Goal: Task Accomplishment & Management: Manage account settings

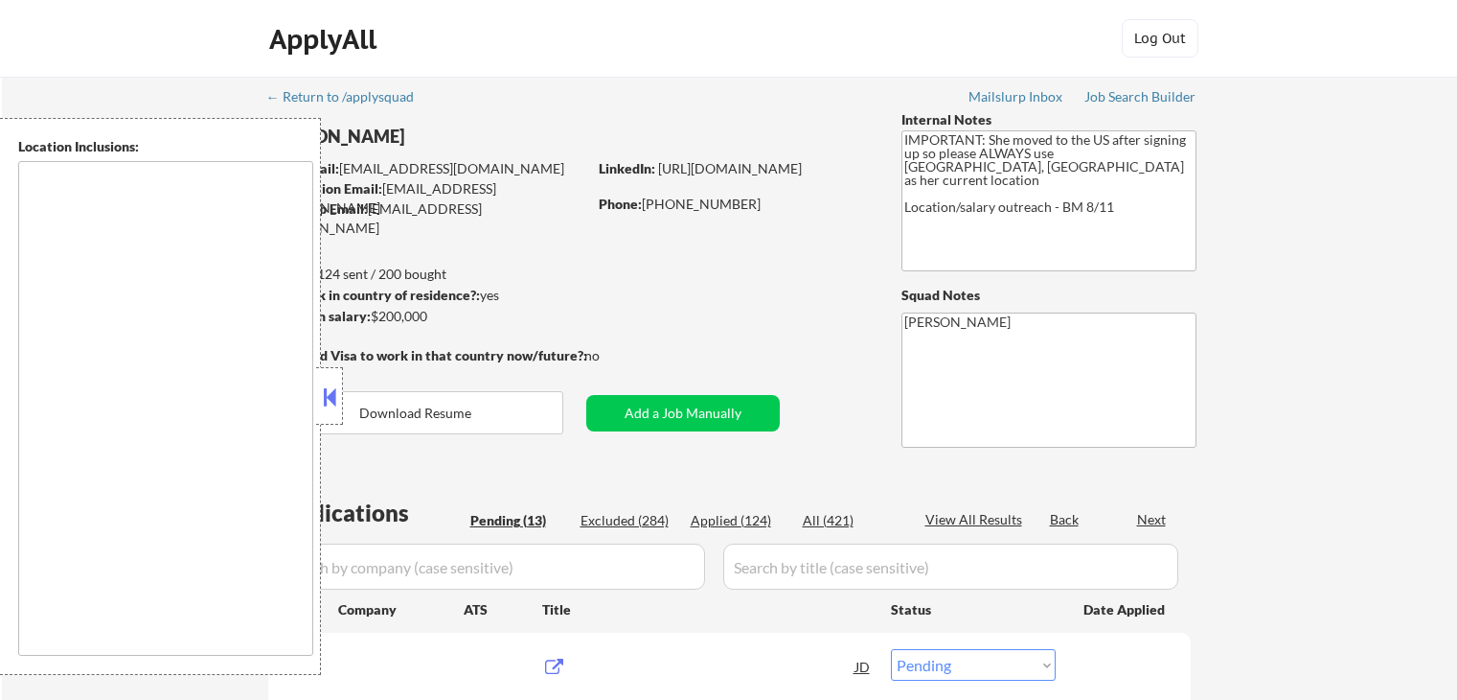
select select ""pending""
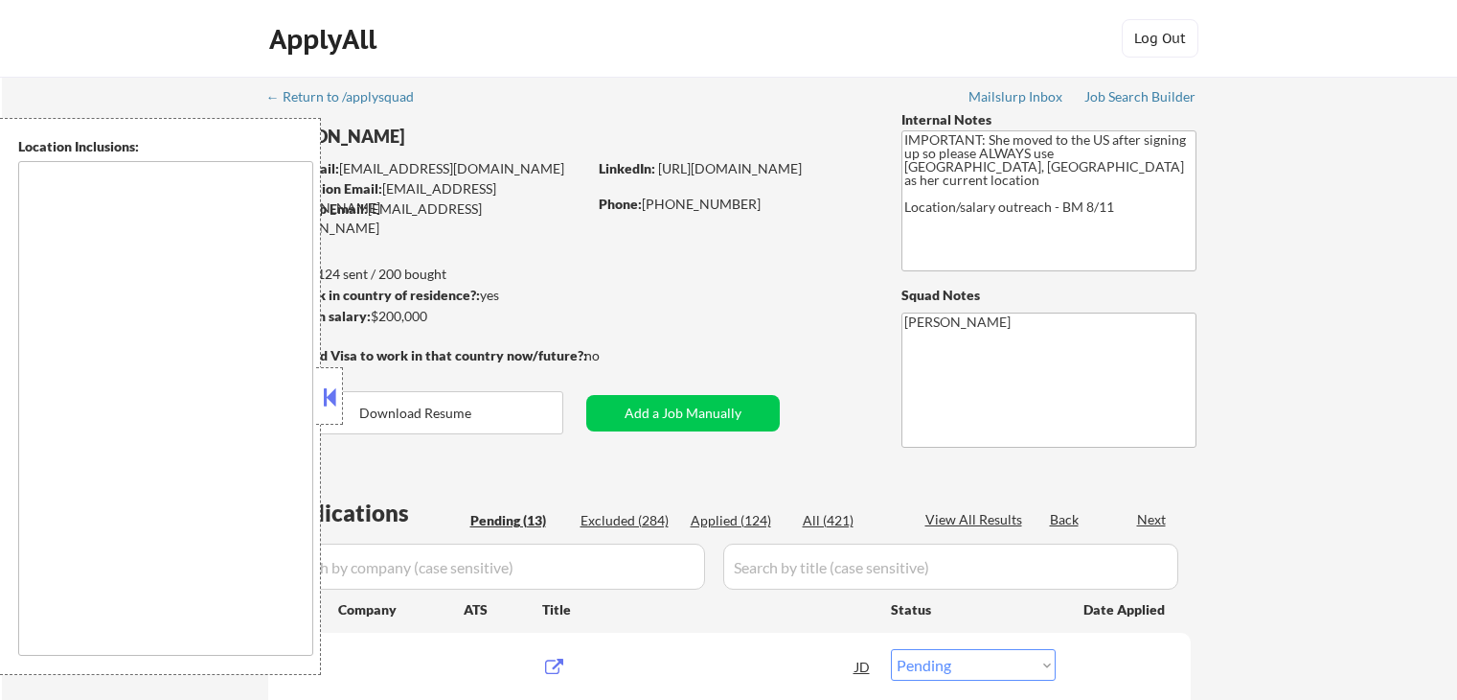
select select ""pending""
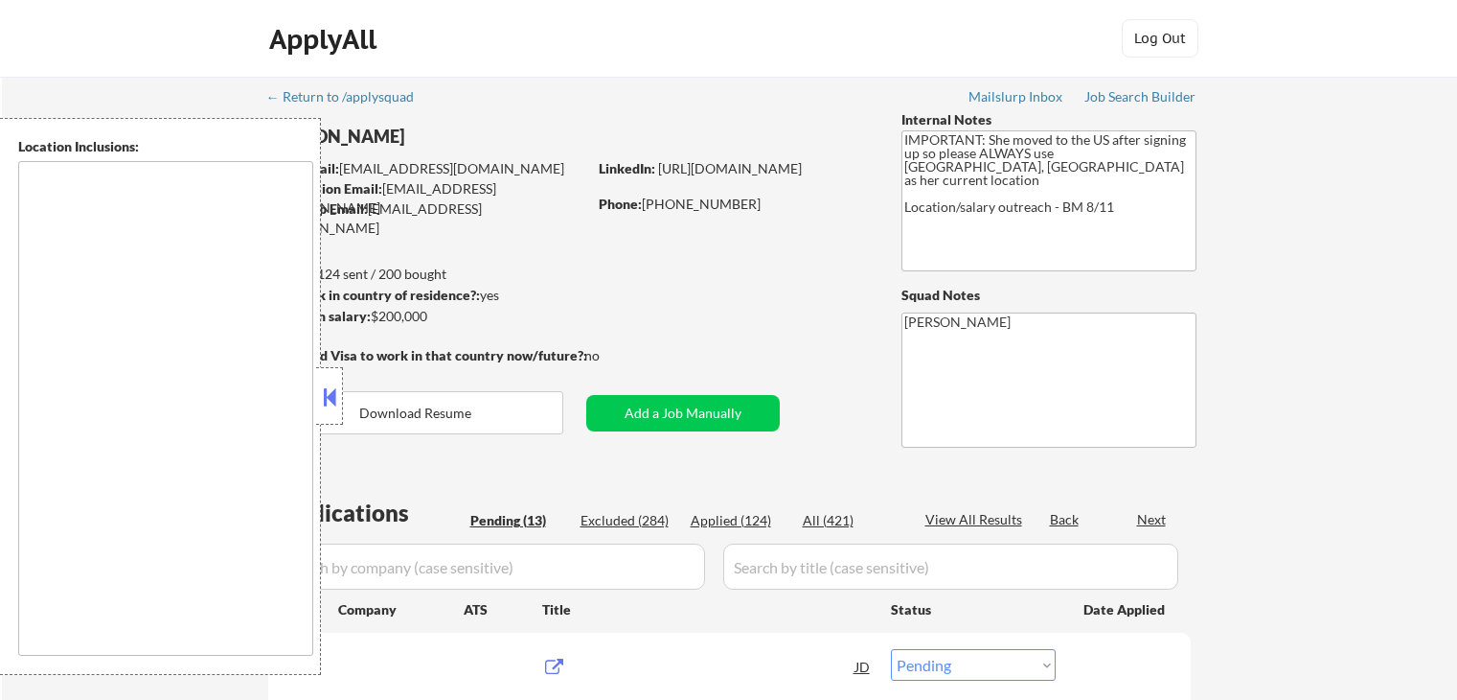
select select ""pending""
type textarea "[GEOGRAPHIC_DATA], [GEOGRAPHIC_DATA] [GEOGRAPHIC_DATA], [GEOGRAPHIC_DATA] [GEOG…"
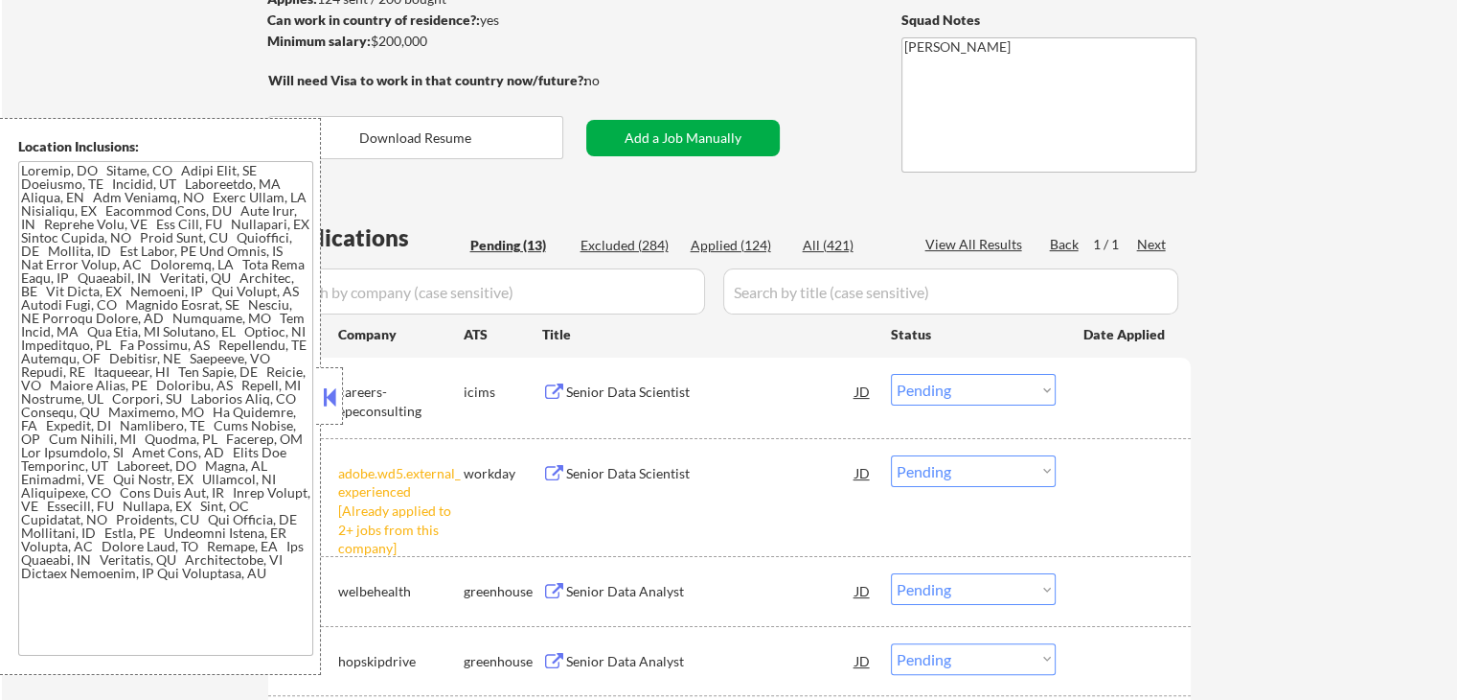
scroll to position [479, 0]
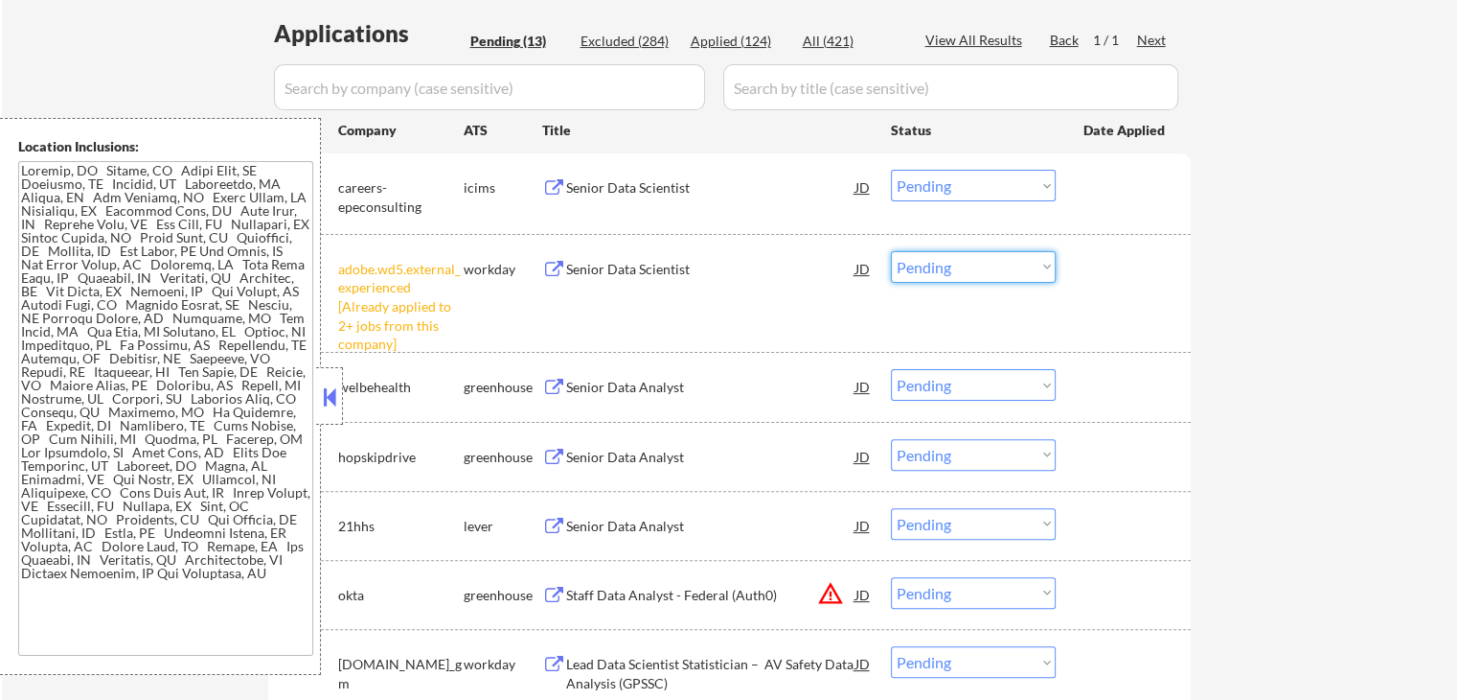
click at [946, 267] on select "Choose an option... Pending Applied Excluded (Questions) Excluded (Expired) Exc…" at bounding box center [973, 267] width 165 height 32
click at [891, 251] on select "Choose an option... Pending Applied Excluded (Questions) Excluded (Expired) Exc…" at bounding box center [973, 267] width 165 height 32
click at [1190, 377] on div "#3 welbehealth greenhouse Senior Data Analyst JD Choose an option... Pending Ap…" at bounding box center [729, 386] width 923 height 69
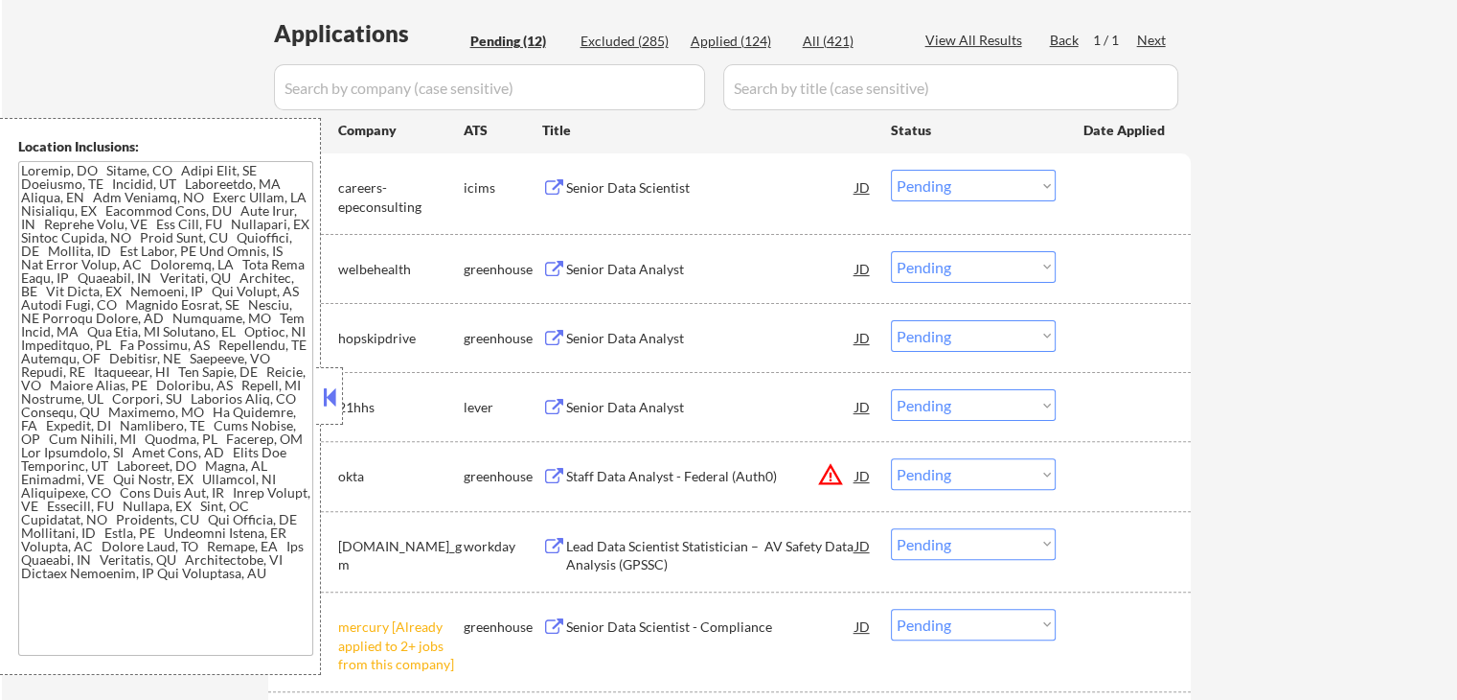
click at [624, 267] on div "Senior Data Analyst" at bounding box center [710, 269] width 289 height 19
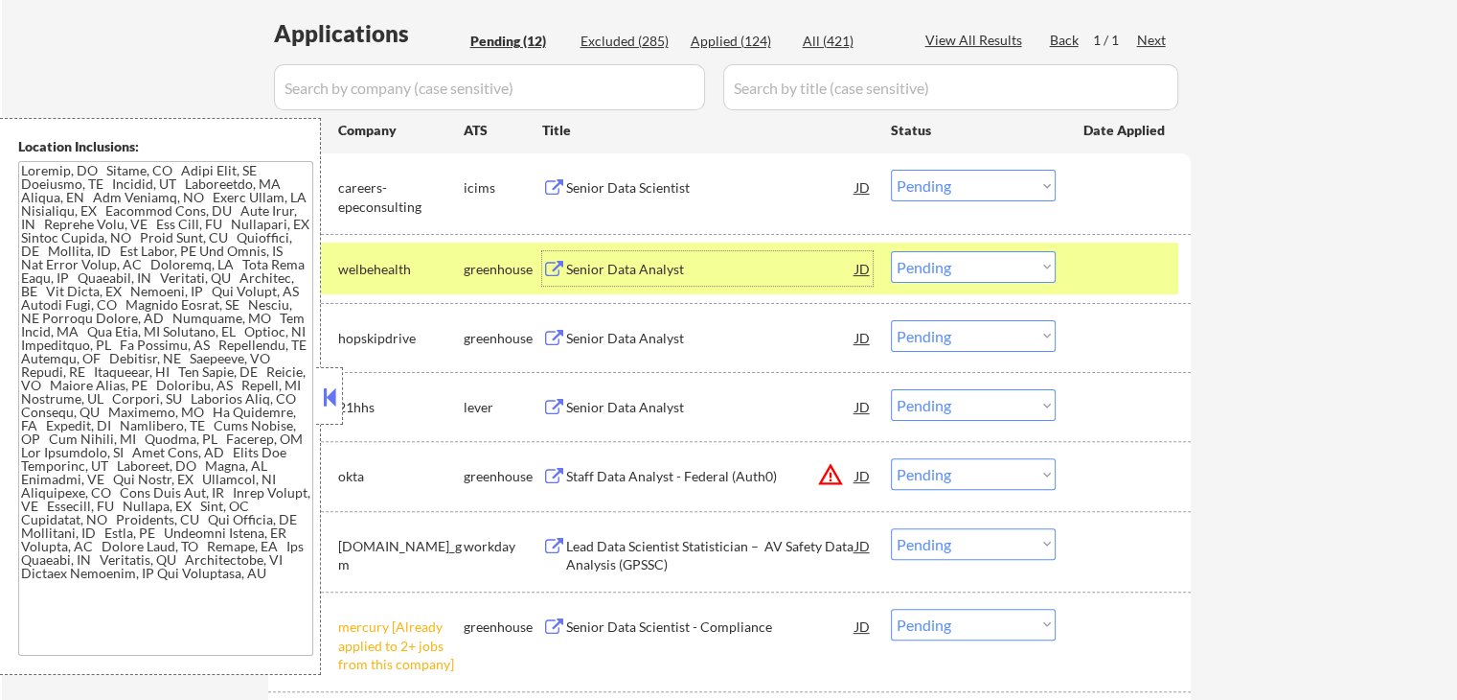
click at [980, 272] on select "Choose an option... Pending Applied Excluded (Questions) Excluded (Expired) Exc…" at bounding box center [973, 267] width 165 height 32
click at [891, 251] on select "Choose an option... Pending Applied Excluded (Questions) Excluded (Expired) Exc…" at bounding box center [973, 267] width 165 height 32
click at [610, 331] on div "Senior Data Analyst" at bounding box center [710, 338] width 289 height 19
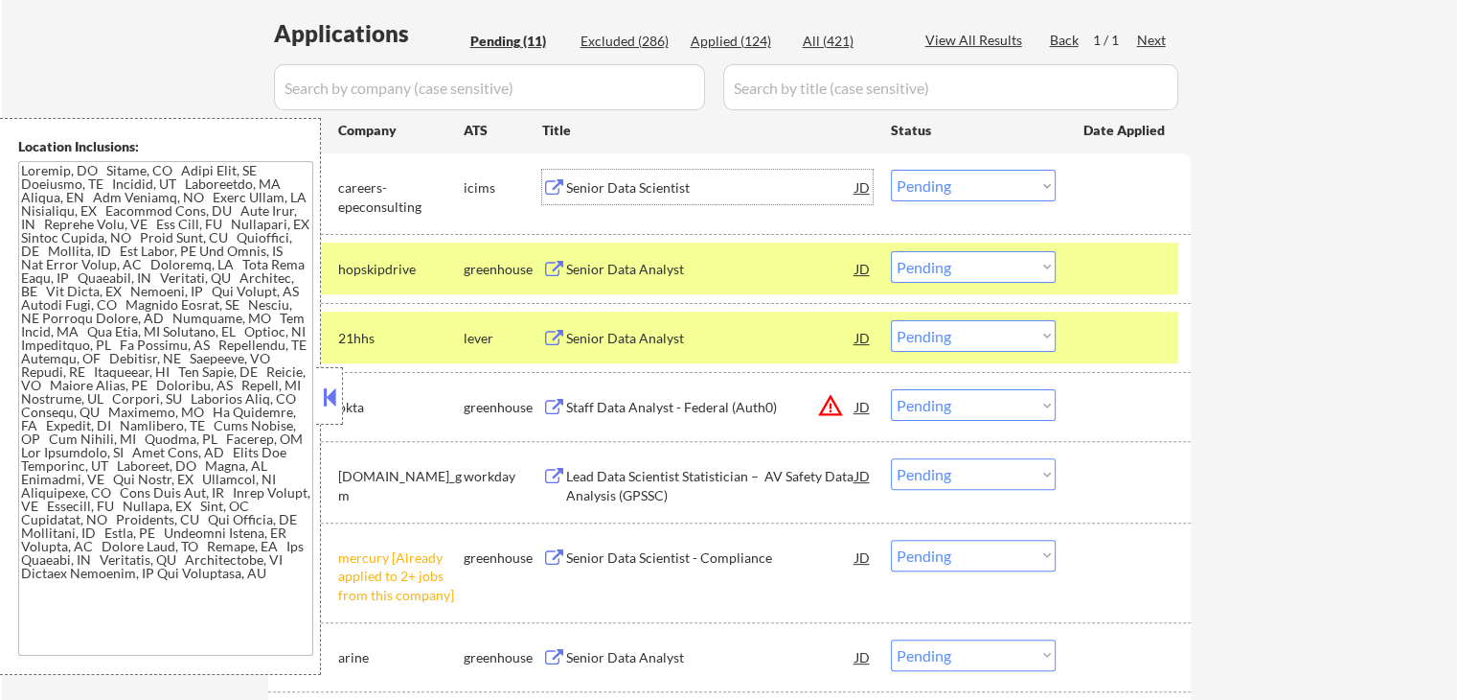
click at [637, 177] on div "Senior Data Scientist" at bounding box center [710, 187] width 289 height 34
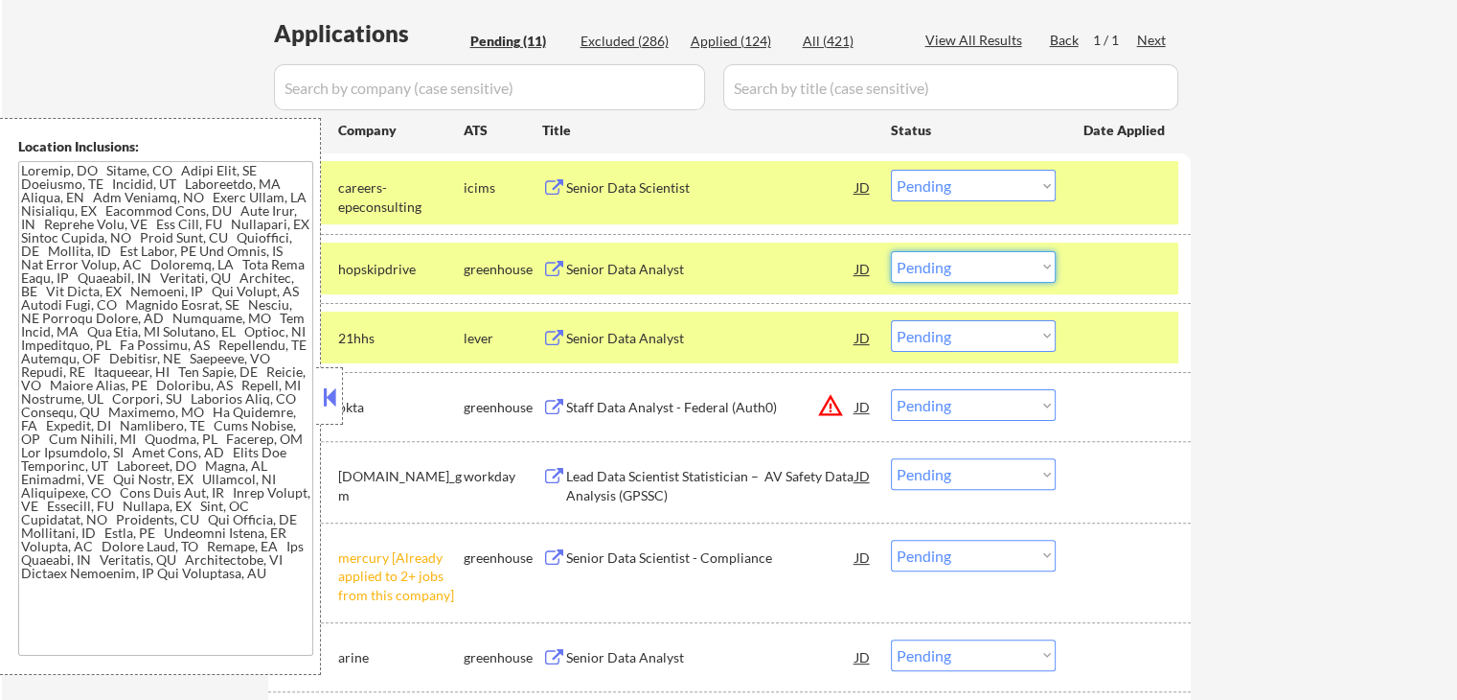
click at [1002, 269] on select "Choose an option... Pending Applied Excluded (Questions) Excluded (Expired) Exc…" at bounding box center [973, 267] width 165 height 32
click at [891, 251] on select "Choose an option... Pending Applied Excluded (Questions) Excluded (Expired) Exc…" at bounding box center [973, 267] width 165 height 32
click at [670, 319] on div "#3 21hhs lever Senior Data Analyst JD Choose an option... Pending Applied Exclu…" at bounding box center [726, 337] width 905 height 52
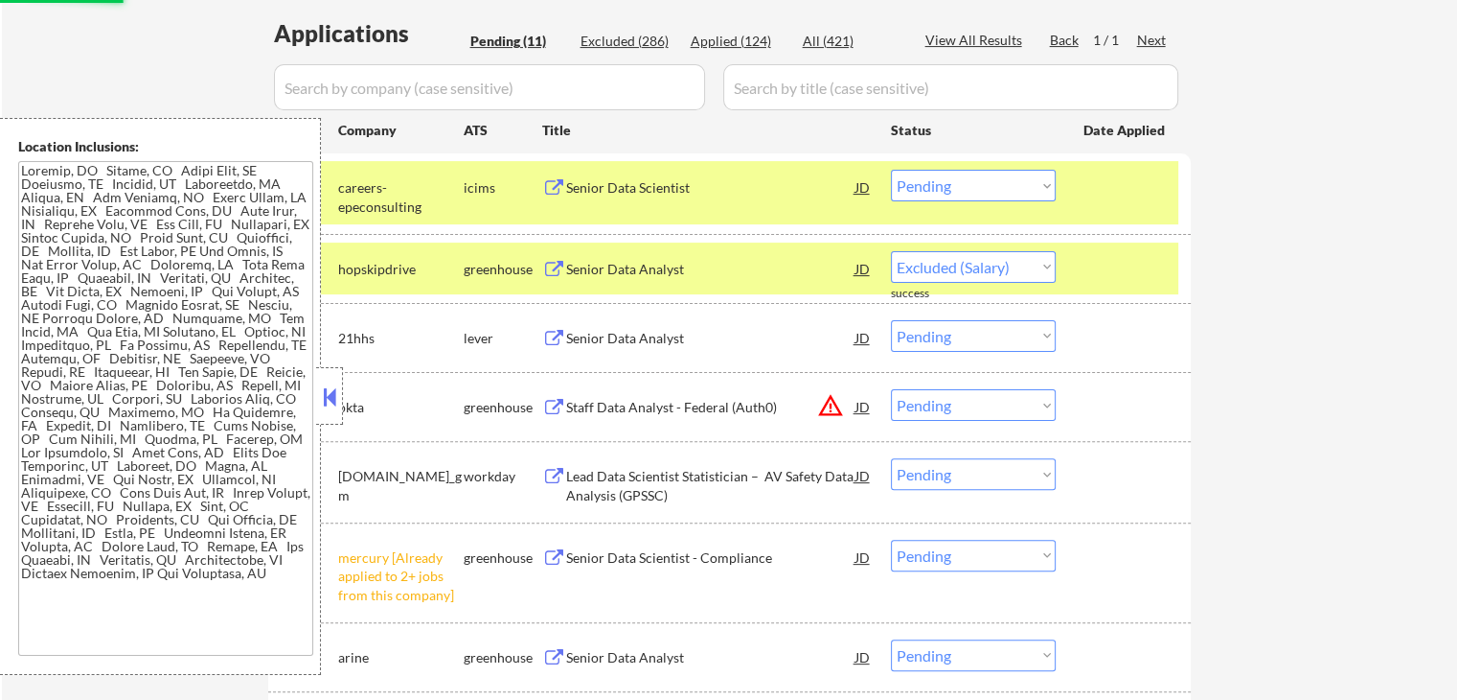
select select ""pending""
click at [632, 332] on div "Senior Data Analyst" at bounding box center [710, 338] width 289 height 19
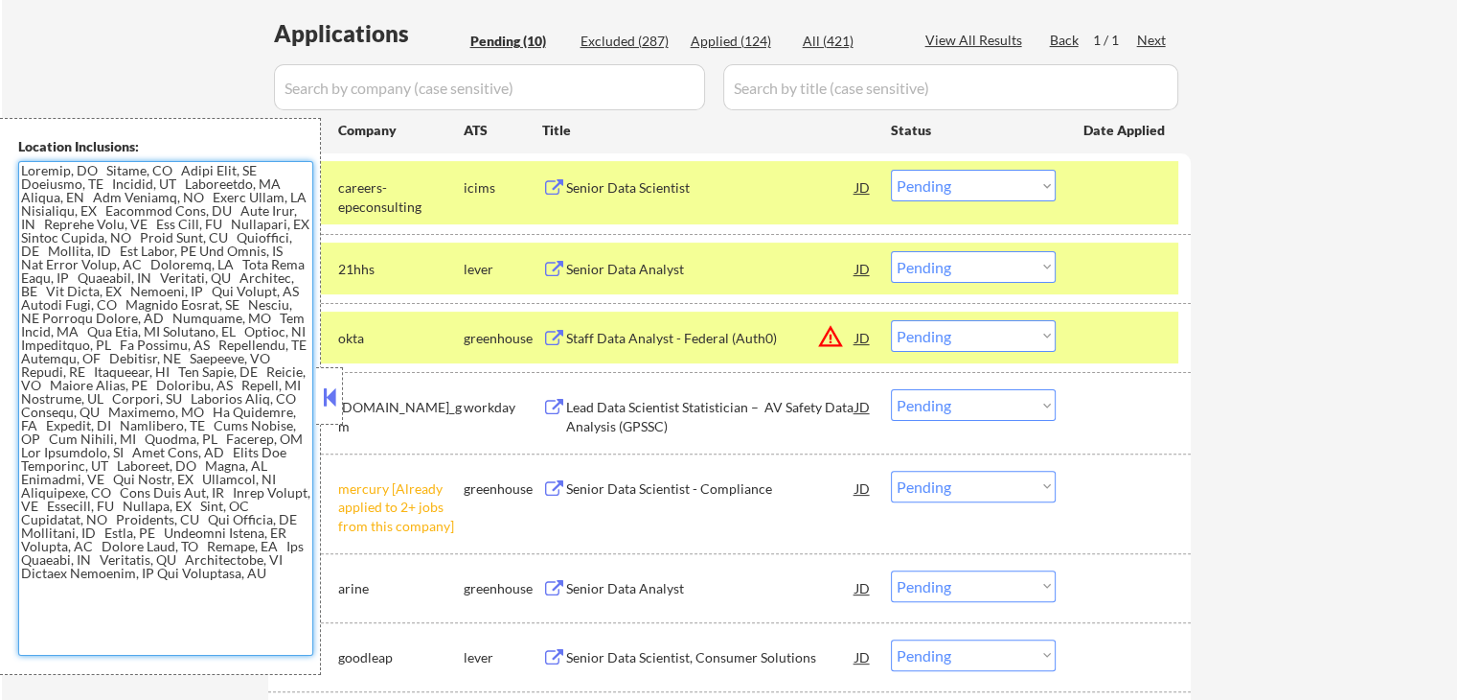
drag, startPoint x: 251, startPoint y: 570, endPoint x: 0, endPoint y: 144, distance: 494.8
click at [0, 144] on div "Location Inclusions:" at bounding box center [160, 396] width 321 height 557
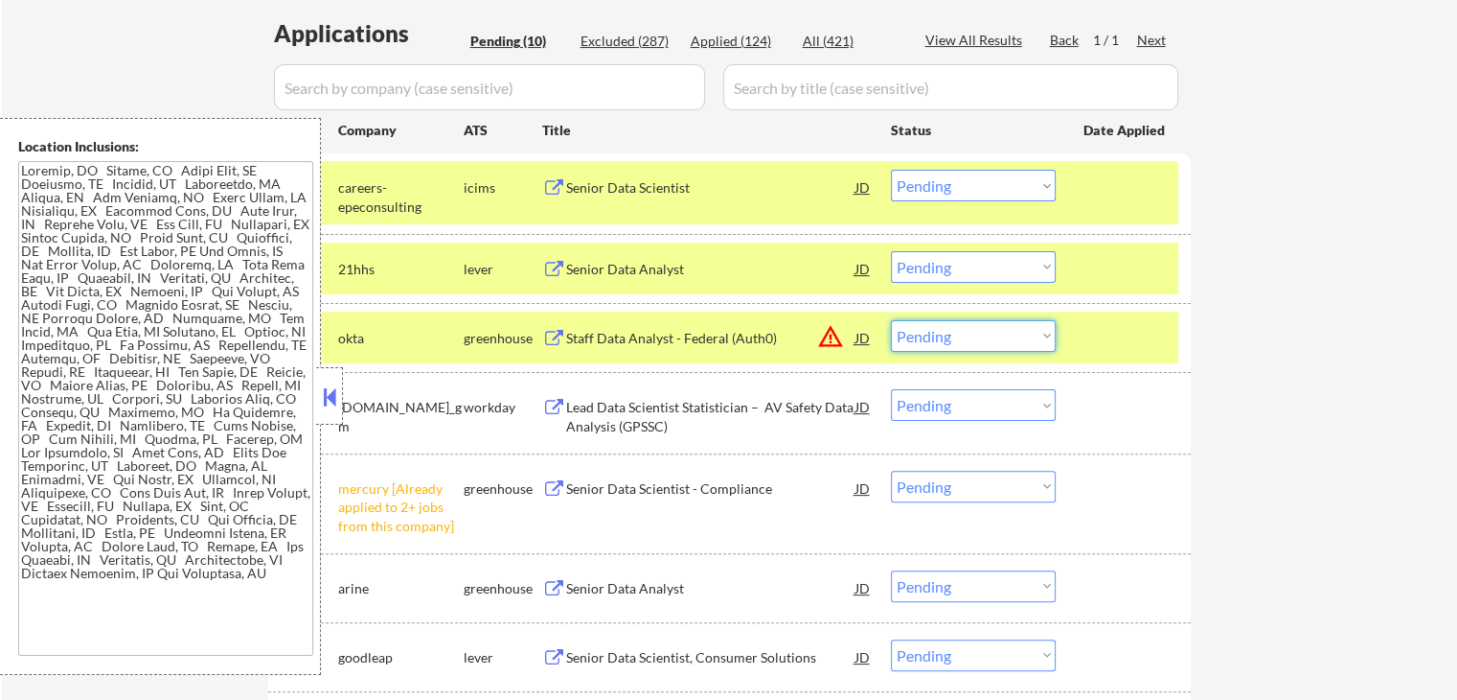
click at [951, 340] on select "Choose an option... Pending Applied Excluded (Questions) Excluded (Expired) Exc…" at bounding box center [973, 336] width 165 height 32
click at [891, 320] on select "Choose an option... Pending Applied Excluded (Questions) Excluded (Expired) Exc…" at bounding box center [973, 336] width 165 height 32
click at [625, 270] on div "Senior Data Analyst" at bounding box center [710, 269] width 289 height 19
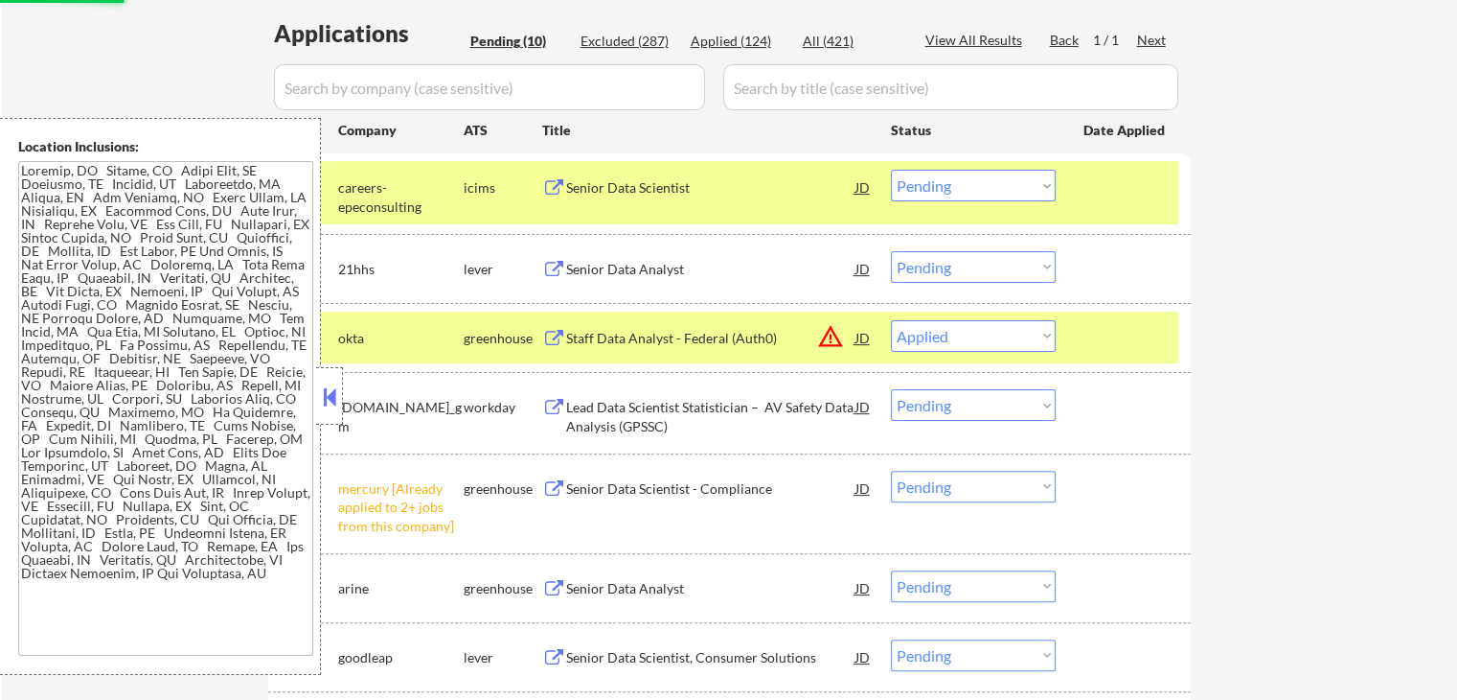
select select ""pending""
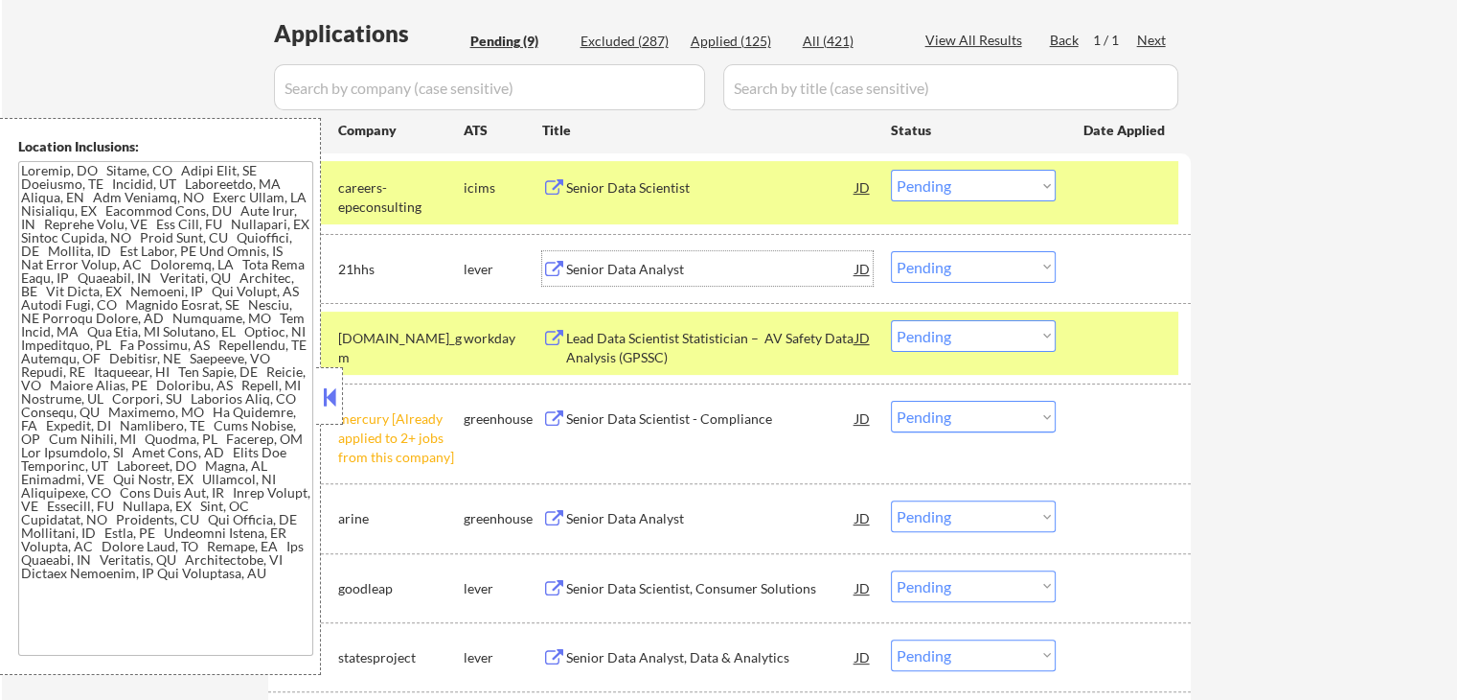
click at [943, 273] on select "Choose an option... Pending Applied Excluded (Questions) Excluded (Expired) Exc…" at bounding box center [973, 267] width 165 height 32
click at [891, 251] on select "Choose an option... Pending Applied Excluded (Questions) Excluded (Expired) Exc…" at bounding box center [973, 267] width 165 height 32
click at [659, 345] on div "Lead Data Scientist Statistician – AV Safety Data Analysis (GPSSC)" at bounding box center [710, 347] width 289 height 37
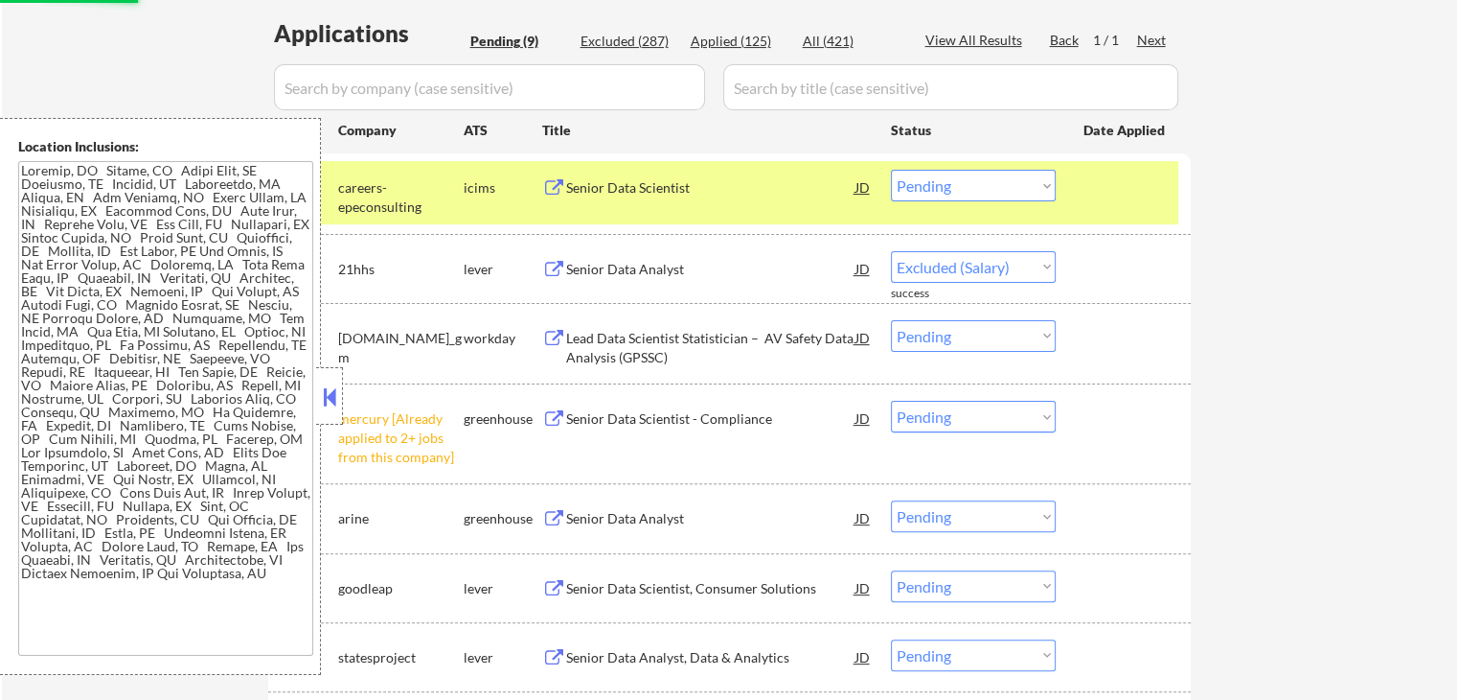
select select ""pending""
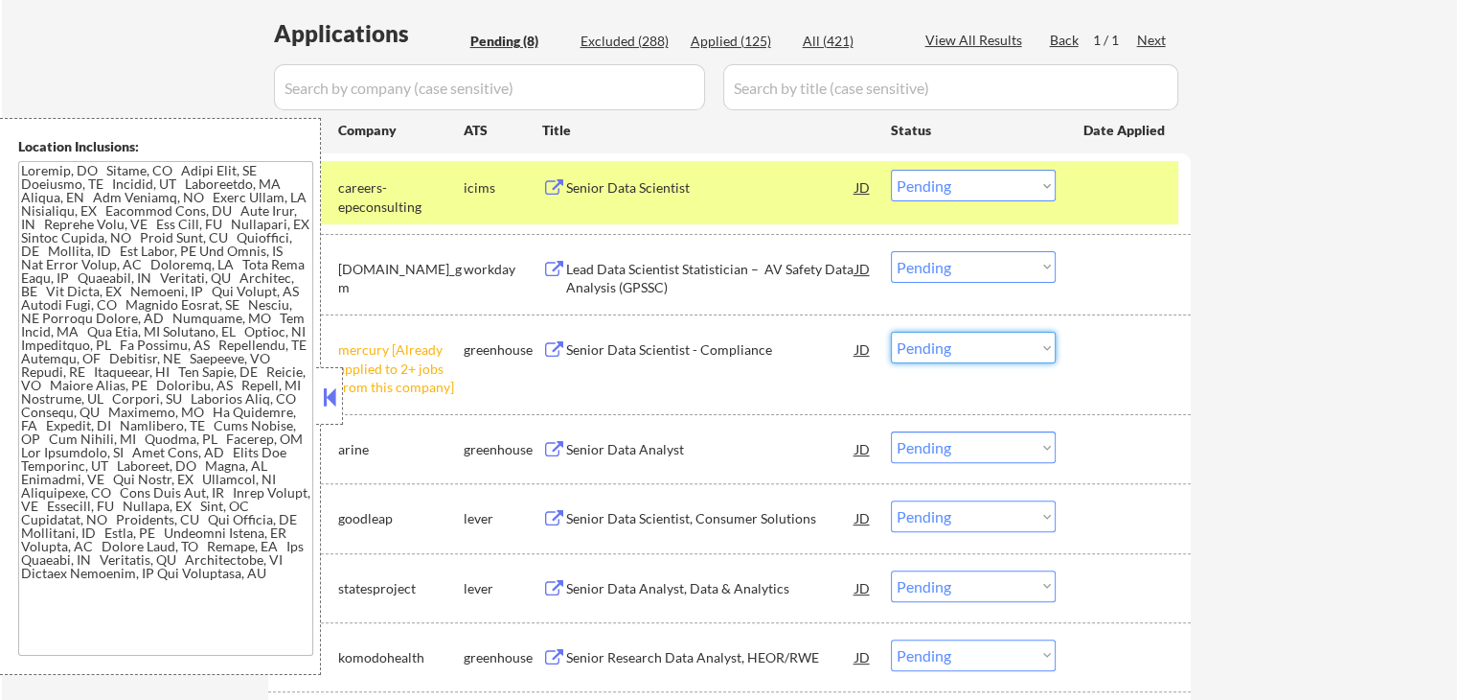
click at [954, 355] on select "Choose an option... Pending Applied Excluded (Questions) Excluded (Expired) Exc…" at bounding box center [973, 348] width 165 height 32
click at [891, 332] on select "Choose an option... Pending Applied Excluded (Questions) Excluded (Expired) Exc…" at bounding box center [973, 348] width 165 height 32
click at [661, 461] on div "Senior Data Analyst" at bounding box center [710, 448] width 289 height 34
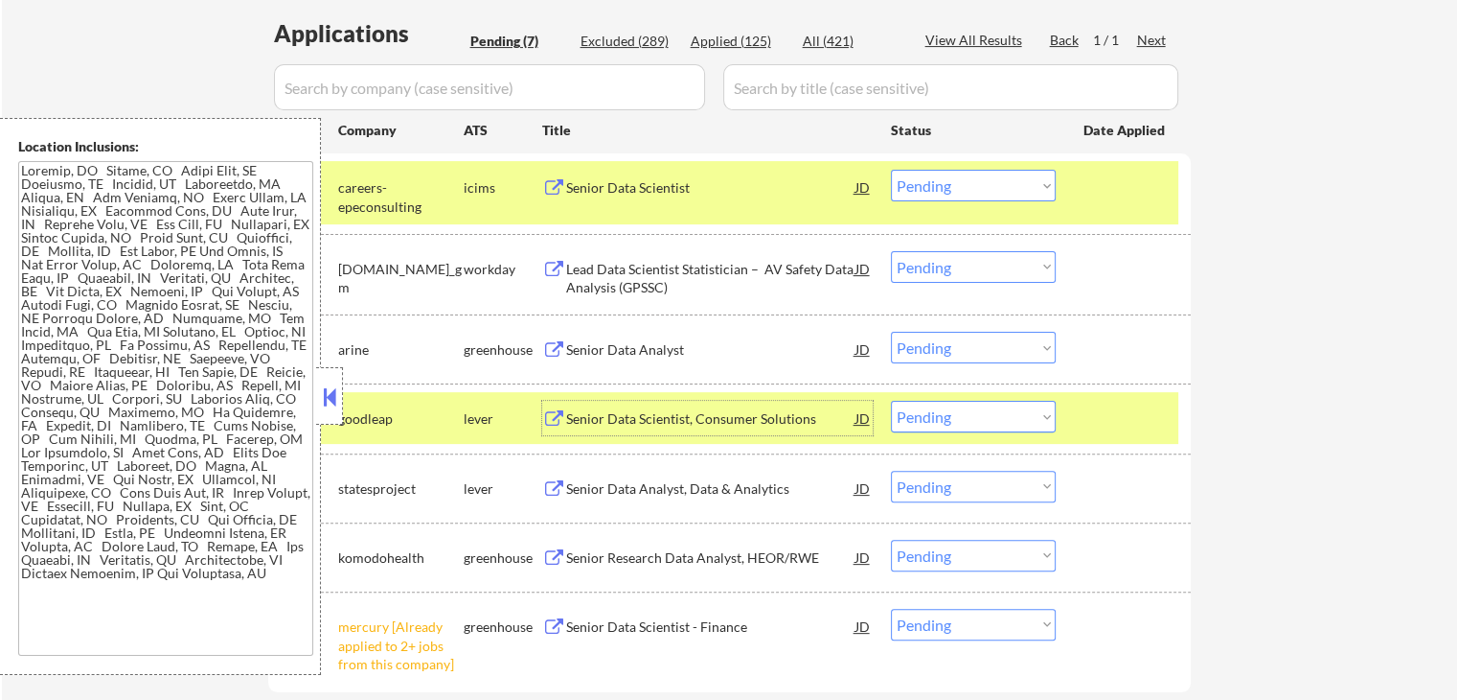
scroll to position [671, 0]
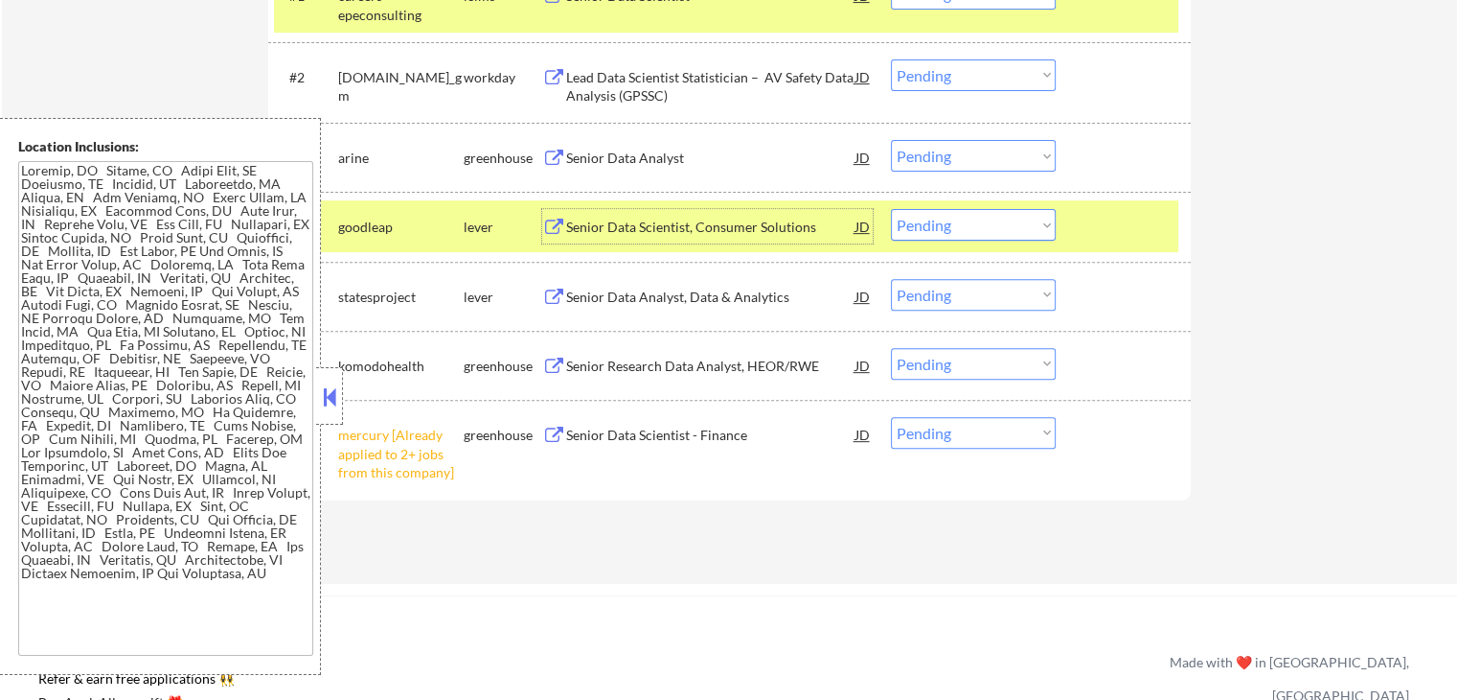
click at [981, 162] on select "Choose an option... Pending Applied Excluded (Questions) Excluded (Expired) Exc…" at bounding box center [973, 156] width 165 height 32
click at [891, 140] on select "Choose an option... Pending Applied Excluded (Questions) Excluded (Expired) Exc…" at bounding box center [973, 156] width 165 height 32
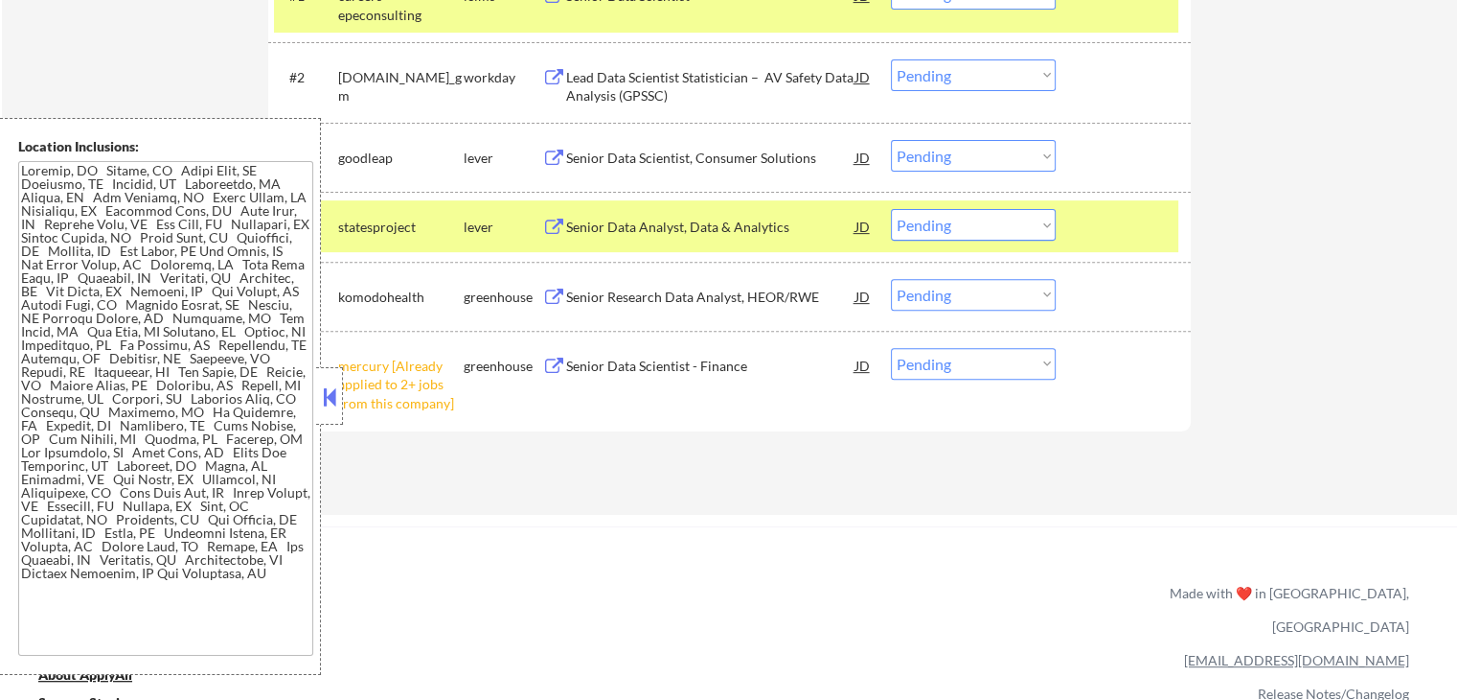
click at [1005, 159] on select "Choose an option... Pending Applied Excluded (Questions) Excluded (Expired) Exc…" at bounding box center [973, 156] width 165 height 32
click at [891, 140] on select "Choose an option... Pending Applied Excluded (Questions) Excluded (Expired) Exc…" at bounding box center [973, 156] width 165 height 32
click at [562, 229] on button at bounding box center [554, 227] width 24 height 18
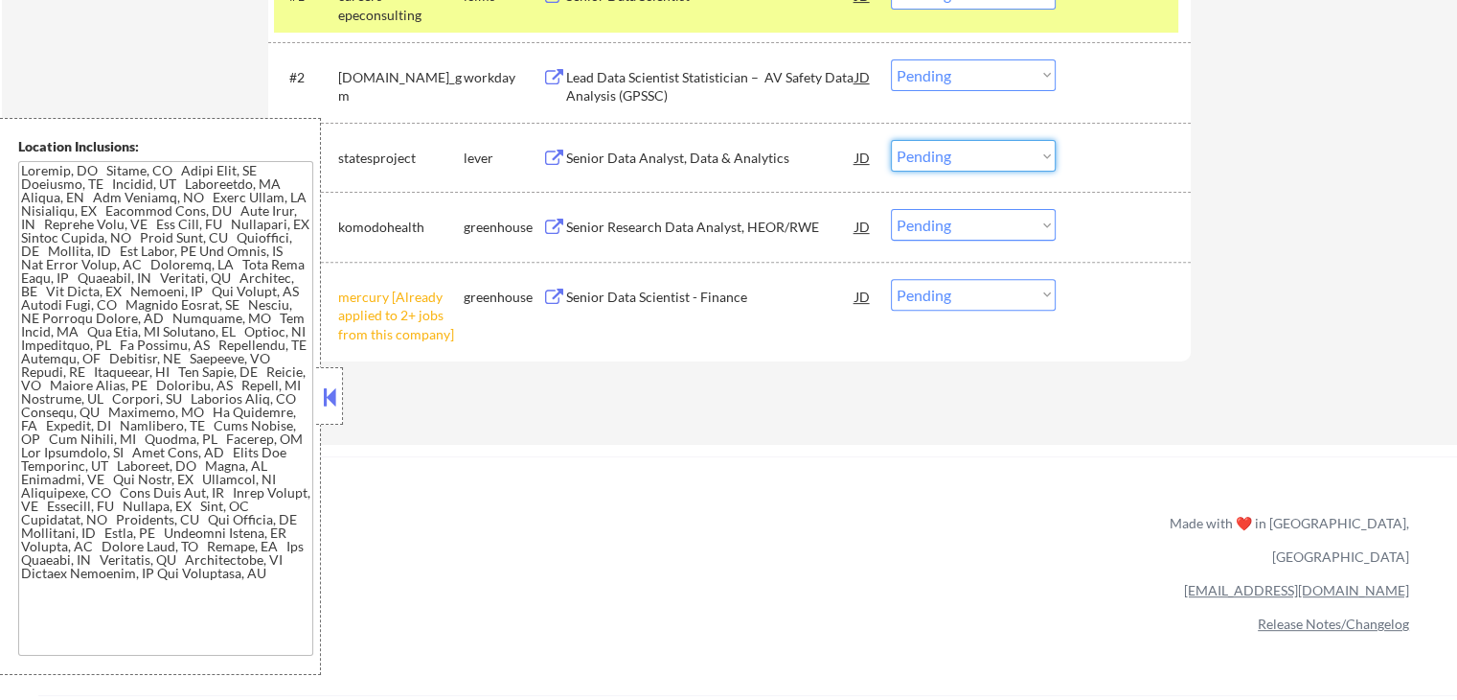
click at [950, 162] on select "Choose an option... Pending Applied Excluded (Questions) Excluded (Expired) Exc…" at bounding box center [973, 156] width 165 height 32
click at [891, 140] on select "Choose an option... Pending Applied Excluded (Questions) Excluded (Expired) Exc…" at bounding box center [973, 156] width 165 height 32
click at [618, 227] on div "Senior Research Data Analyst, HEOR/RWE" at bounding box center [710, 227] width 289 height 19
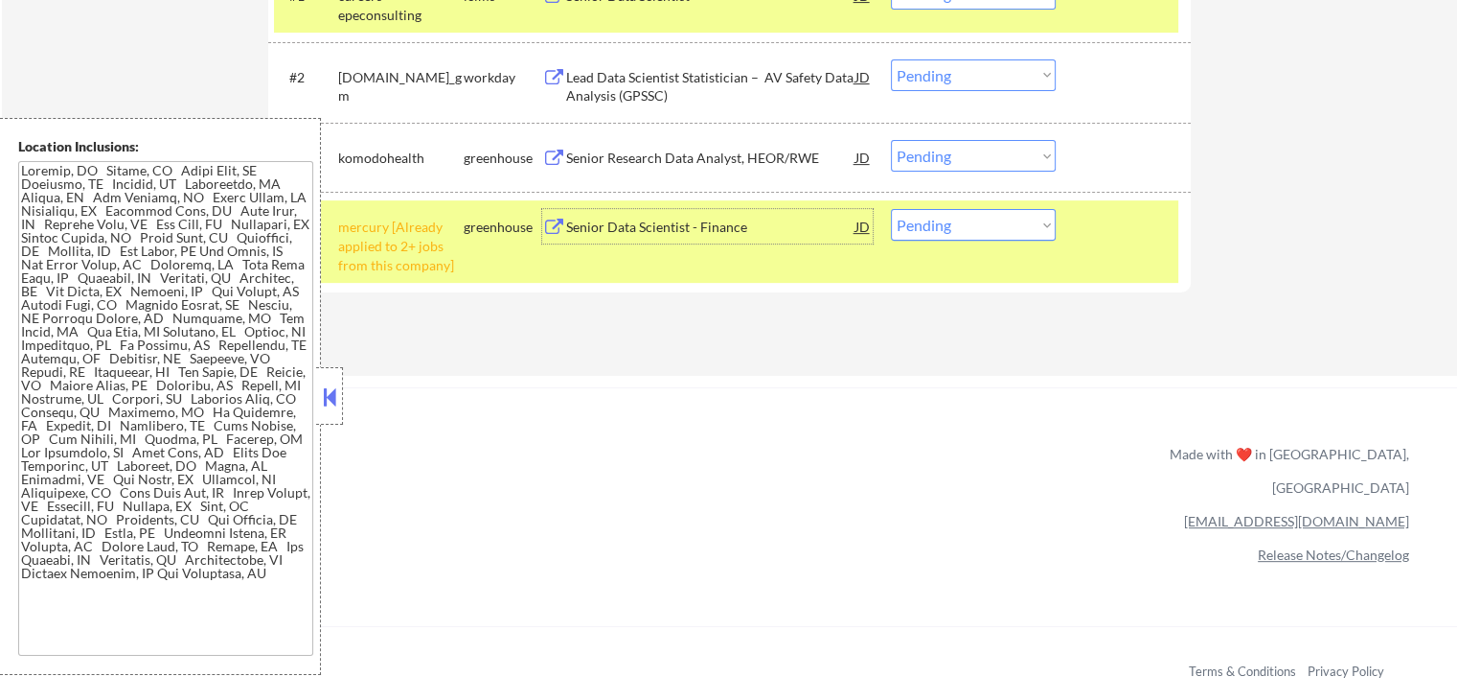
click at [954, 147] on select "Choose an option... Pending Applied Excluded (Questions) Excluded (Expired) Exc…" at bounding box center [973, 156] width 165 height 32
select select ""excluded__salary_""
click at [891, 140] on select "Choose an option... Pending Applied Excluded (Questions) Excluded (Expired) Exc…" at bounding box center [973, 156] width 165 height 32
click at [975, 228] on select "Choose an option... Pending Applied Excluded (Questions) Excluded (Expired) Exc…" at bounding box center [973, 225] width 165 height 32
select select ""excluded__other_""
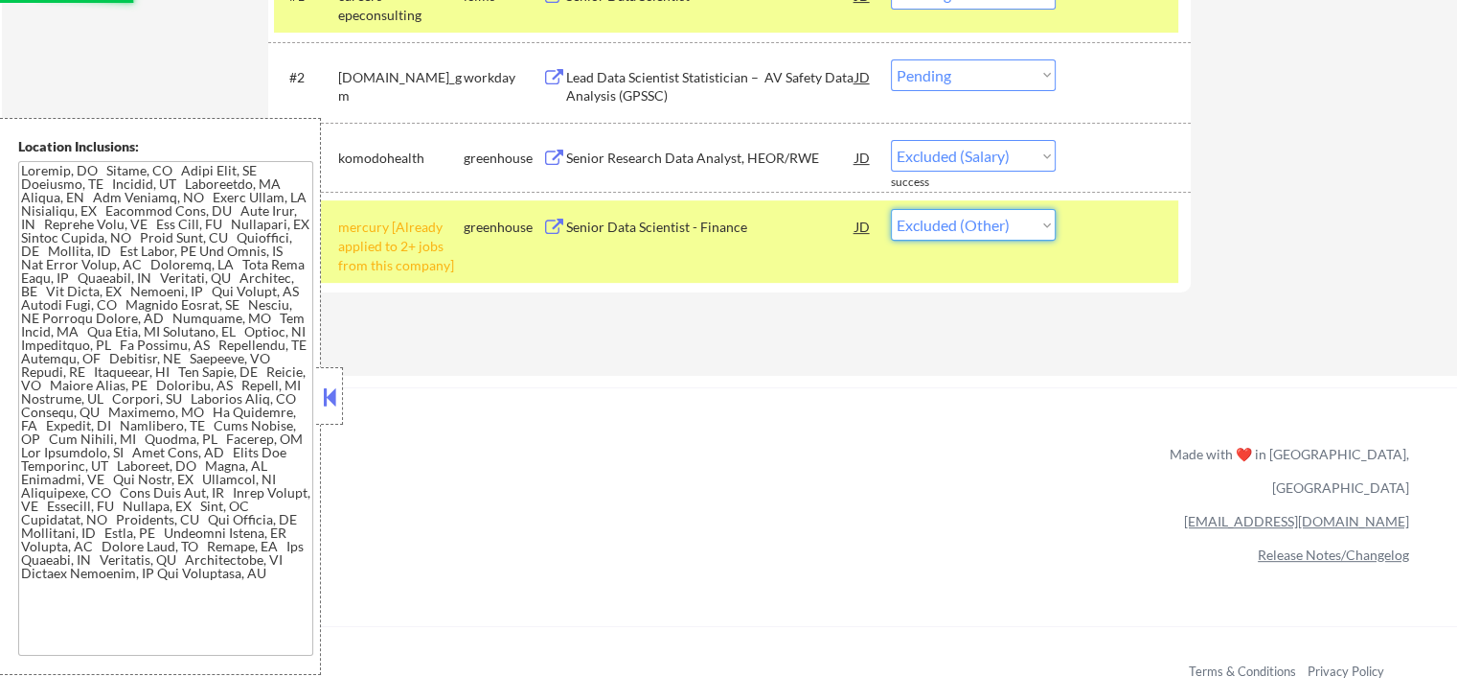
click at [891, 209] on select "Choose an option... Pending Applied Excluded (Questions) Excluded (Expired) Exc…" at bounding box center [973, 225] width 165 height 32
click at [913, 432] on div "ApplyAll Refer & earn free applications 👯‍♀️ Buy ApplyAll as a gift 🎁 About App…" at bounding box center [728, 553] width 1457 height 304
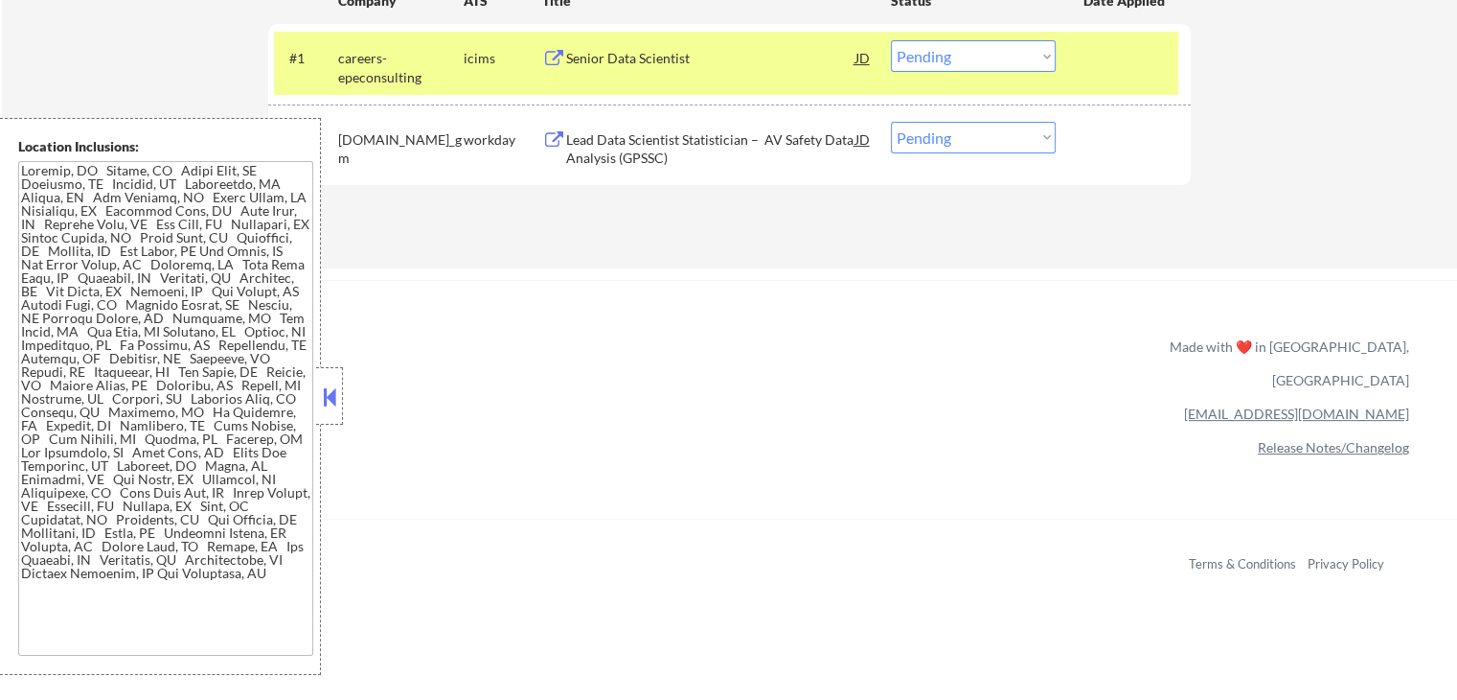
scroll to position [479, 0]
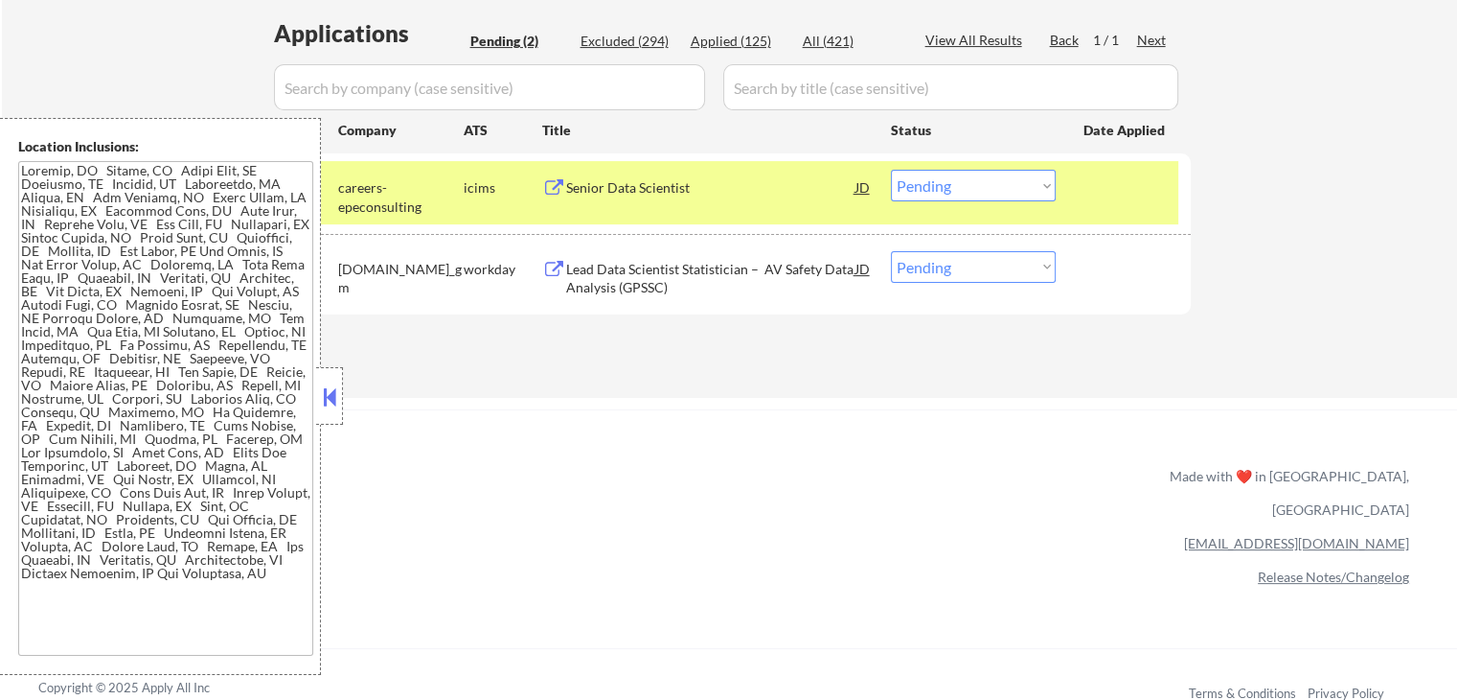
click at [331, 411] on div at bounding box center [329, 395] width 27 height 57
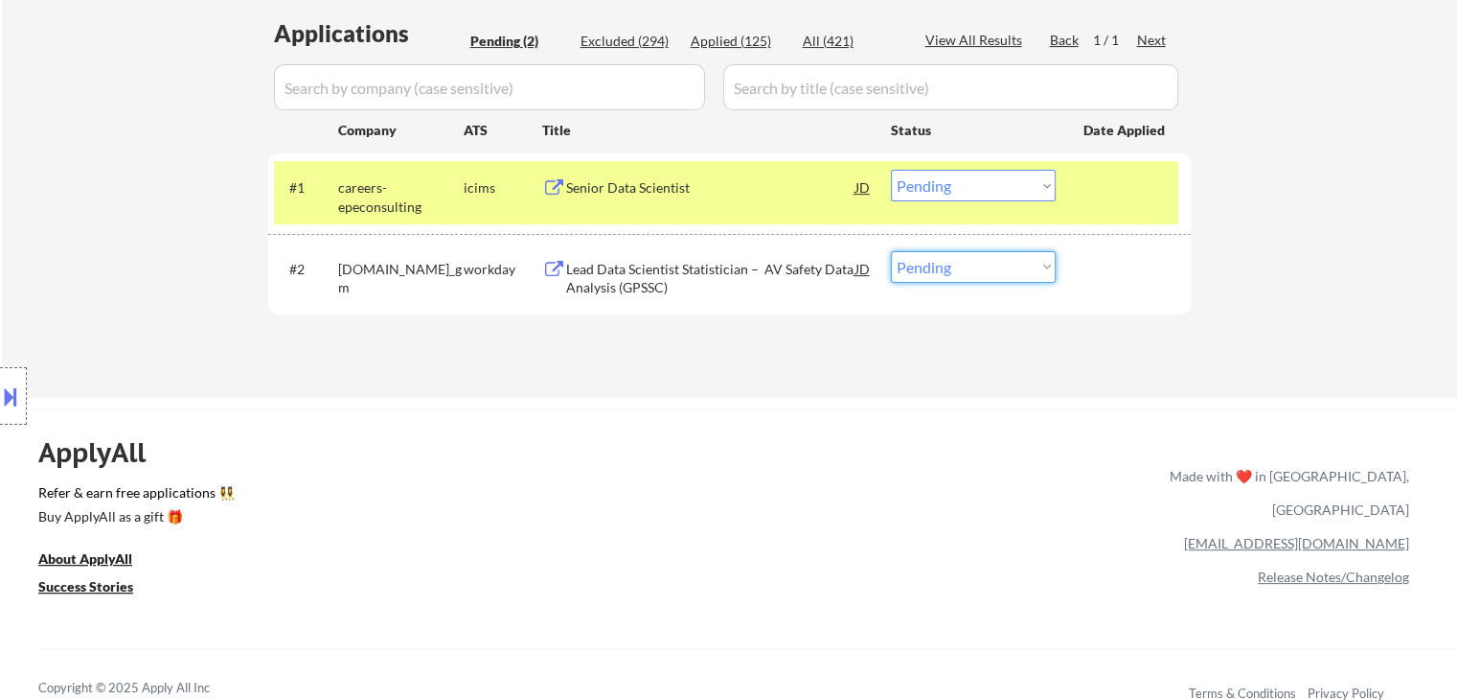
click at [990, 269] on select "Choose an option... Pending Applied Excluded (Questions) Excluded (Expired) Exc…" at bounding box center [973, 267] width 165 height 32
select select ""applied""
click at [891, 251] on select "Choose an option... Pending Applied Excluded (Questions) Excluded (Expired) Exc…" at bounding box center [973, 267] width 165 height 32
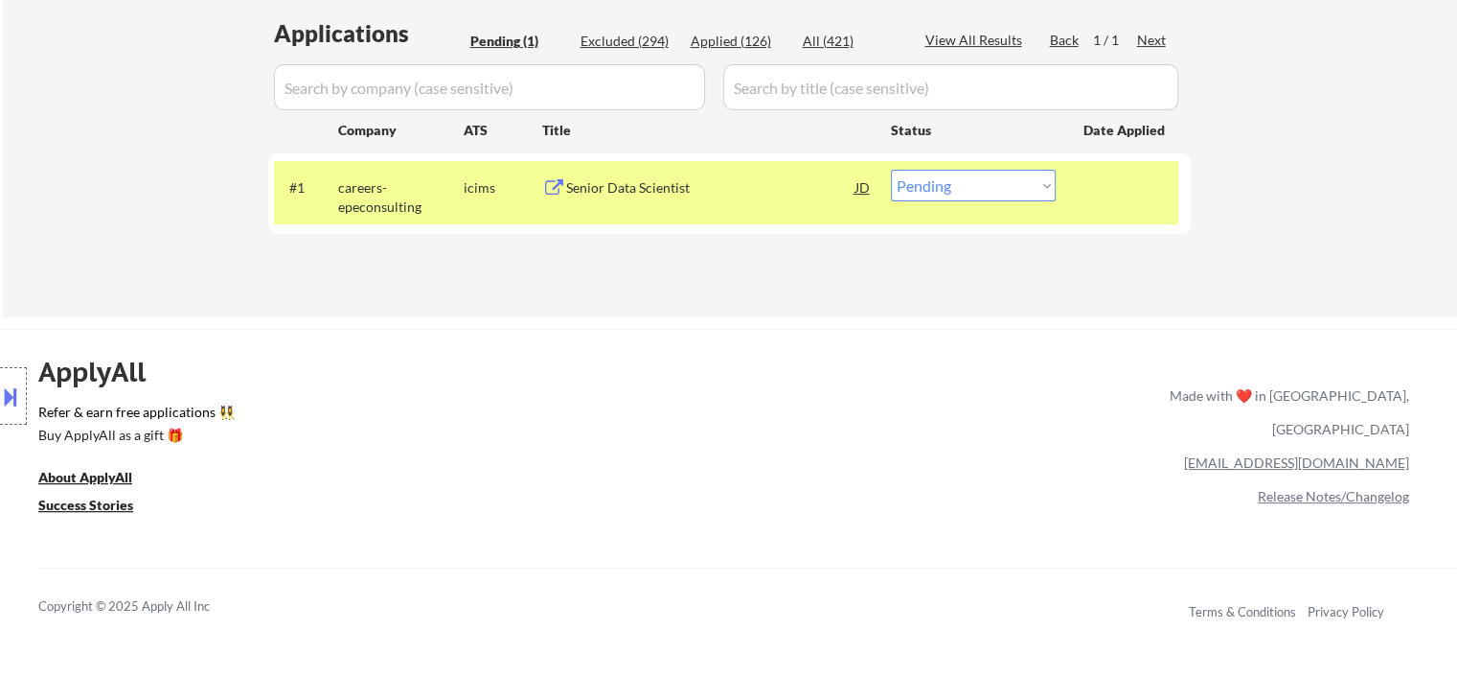
scroll to position [383, 0]
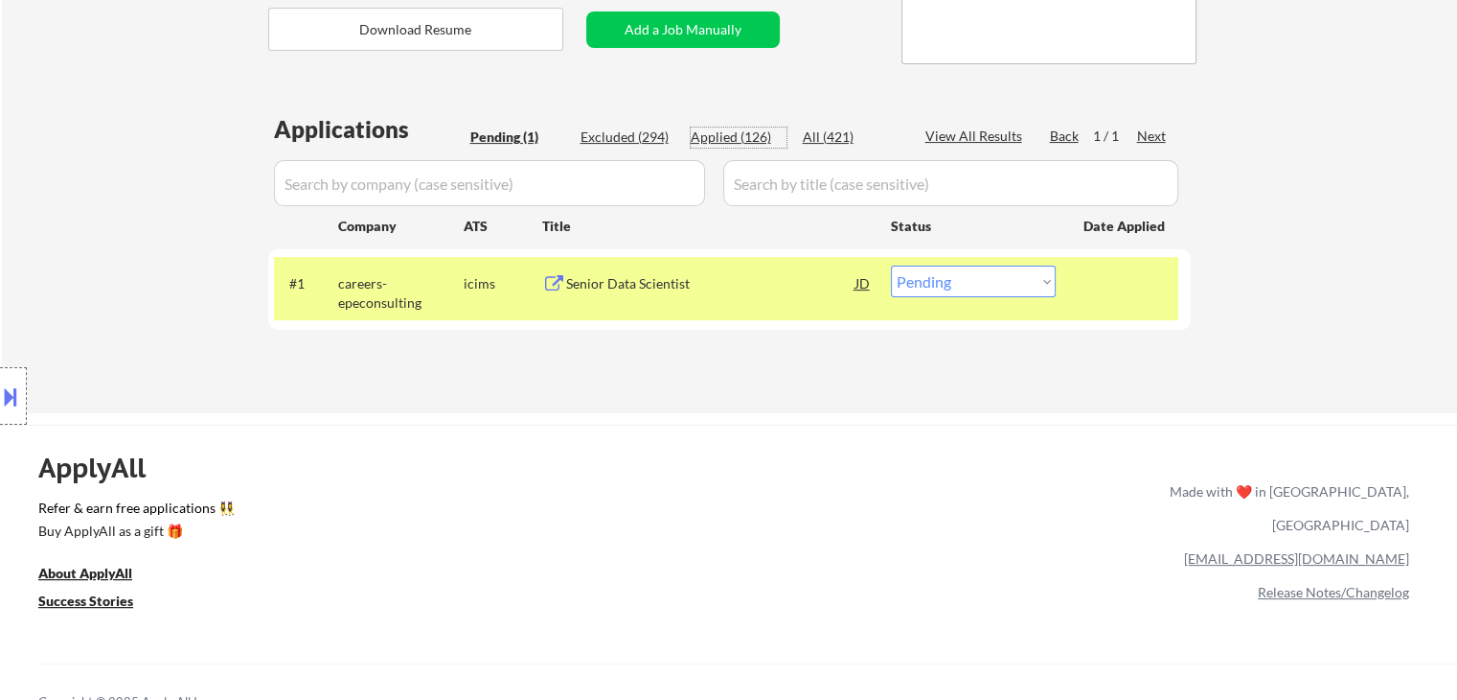
click at [758, 133] on div "Applied (126)" at bounding box center [739, 136] width 96 height 19
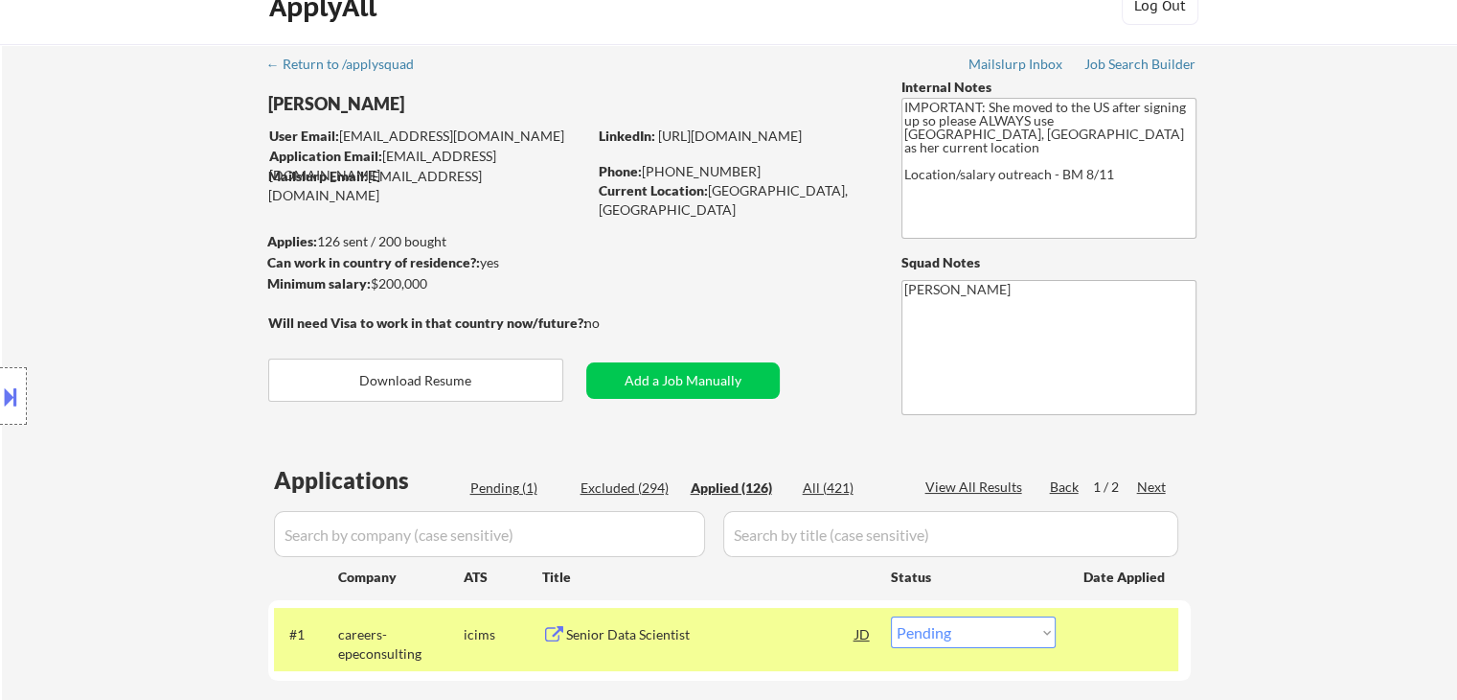
scroll to position [0, 0]
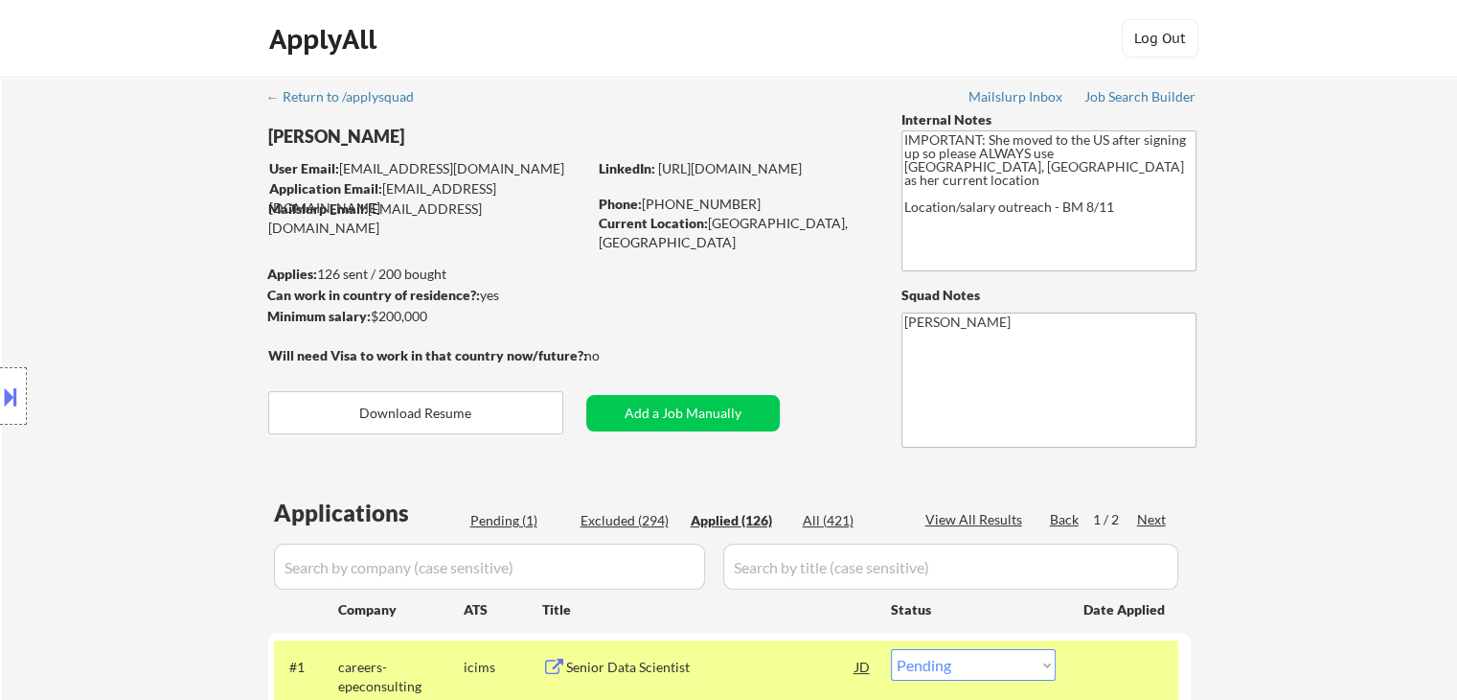
select select ""applied""
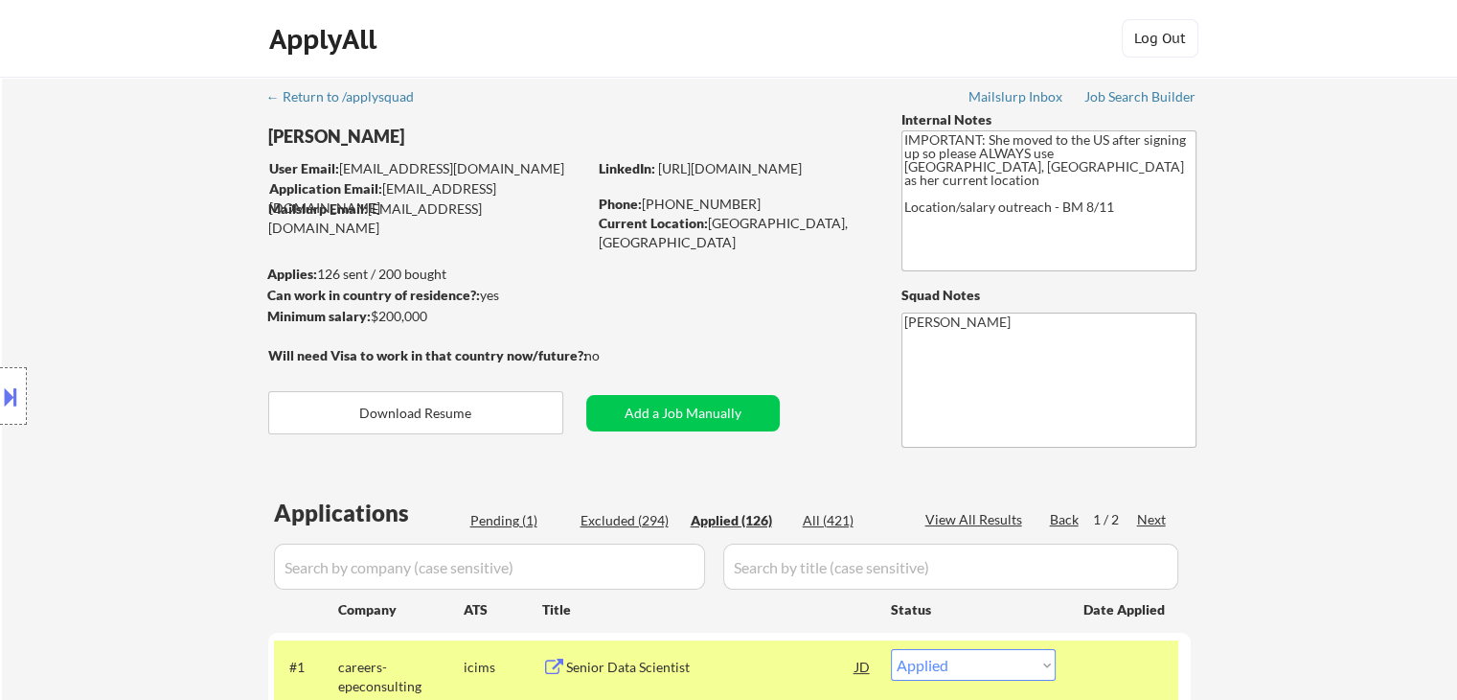
select select ""applied""
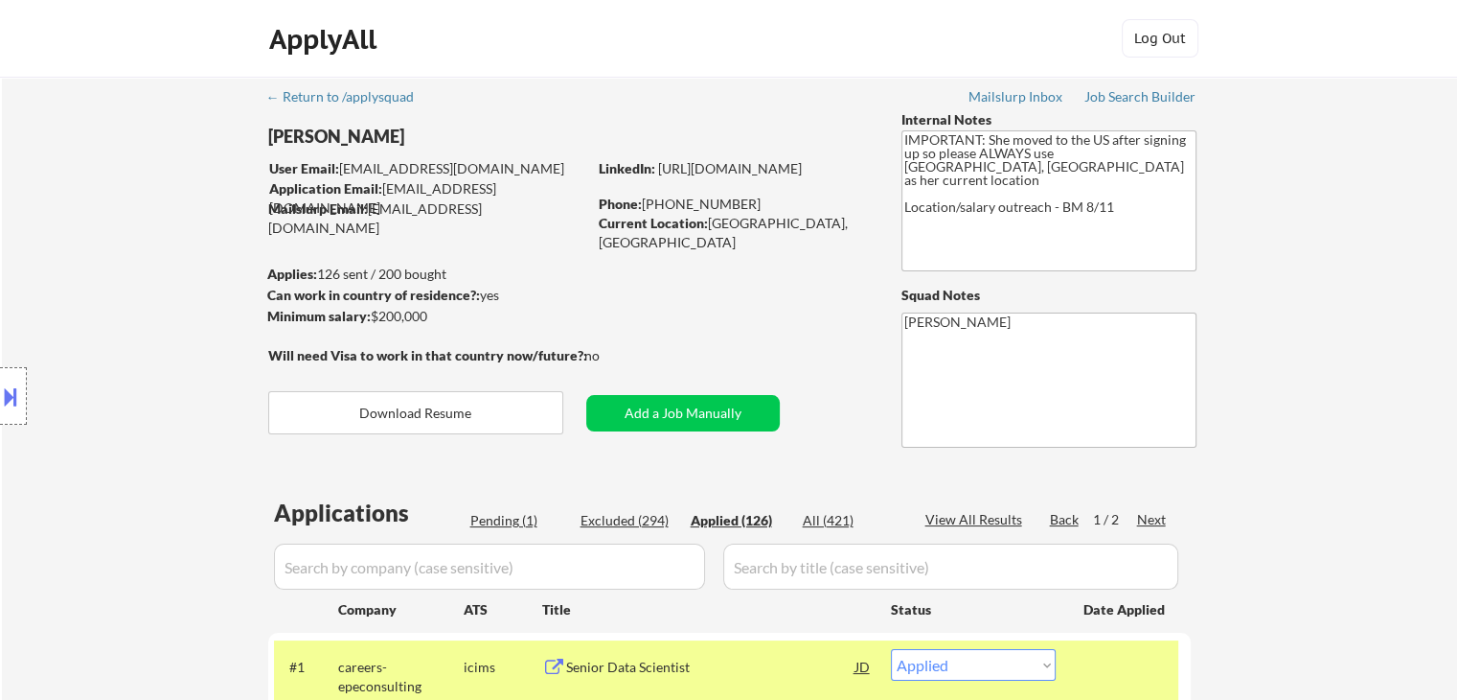
select select ""applied""
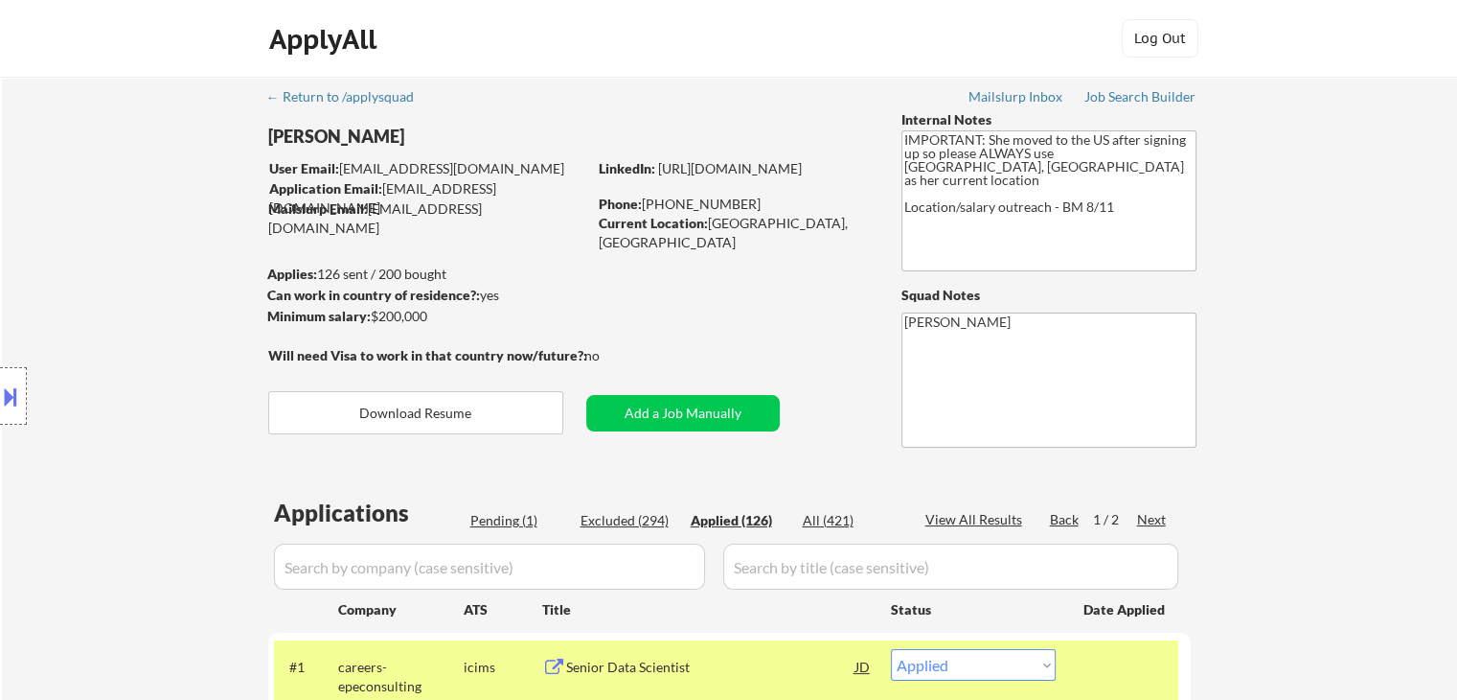
select select ""applied""
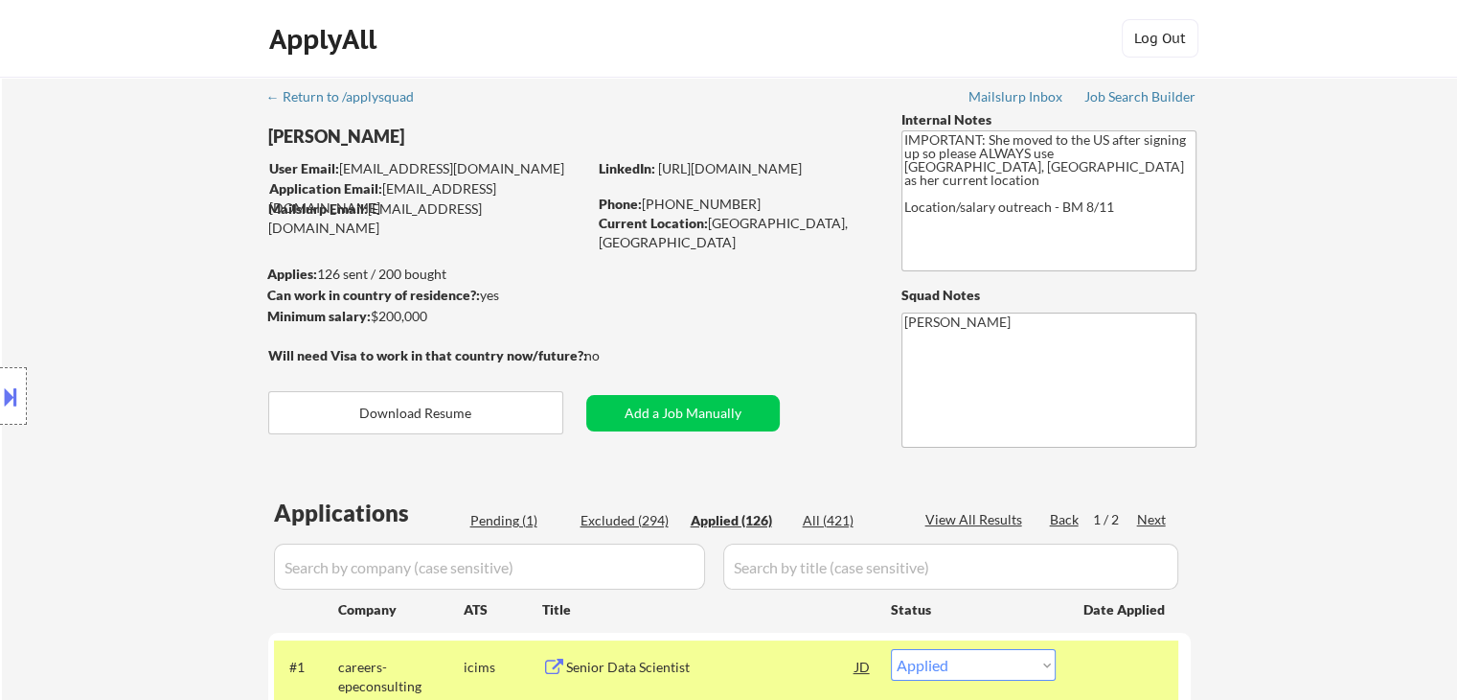
select select ""applied""
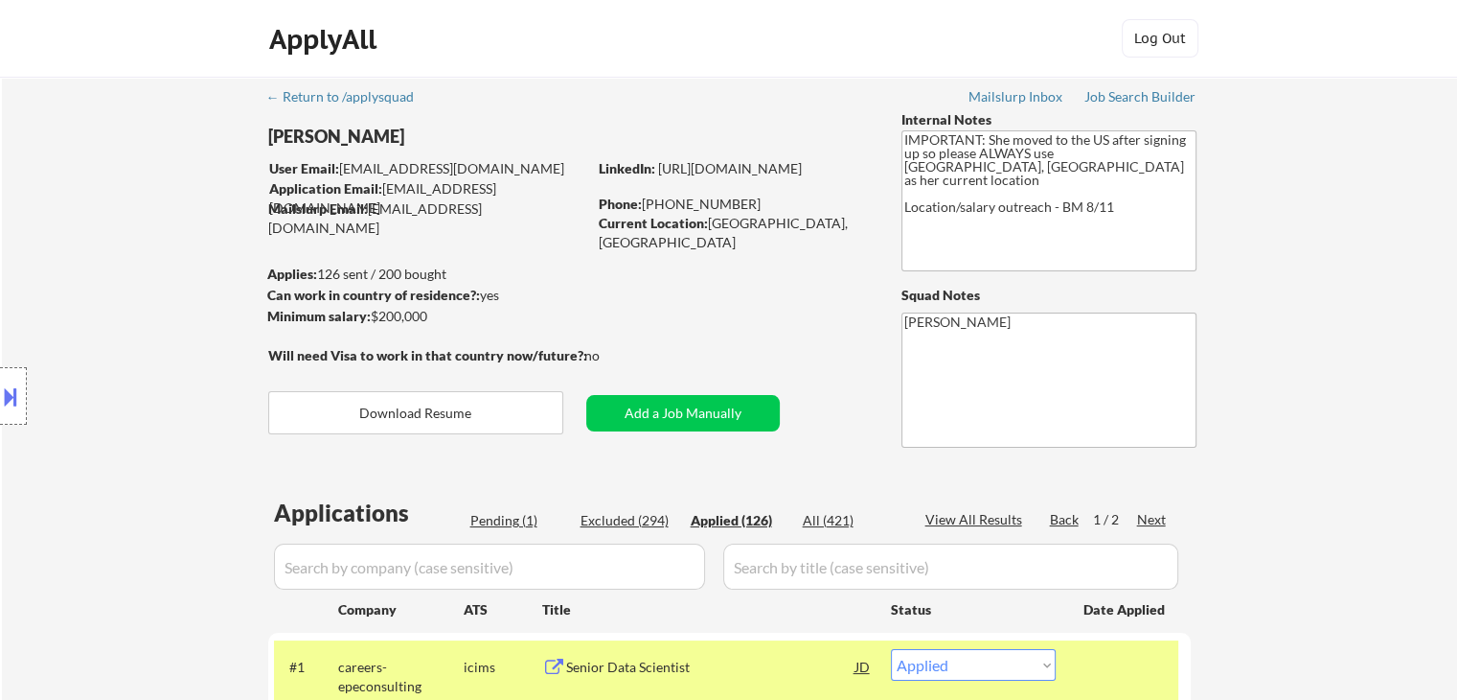
select select ""applied""
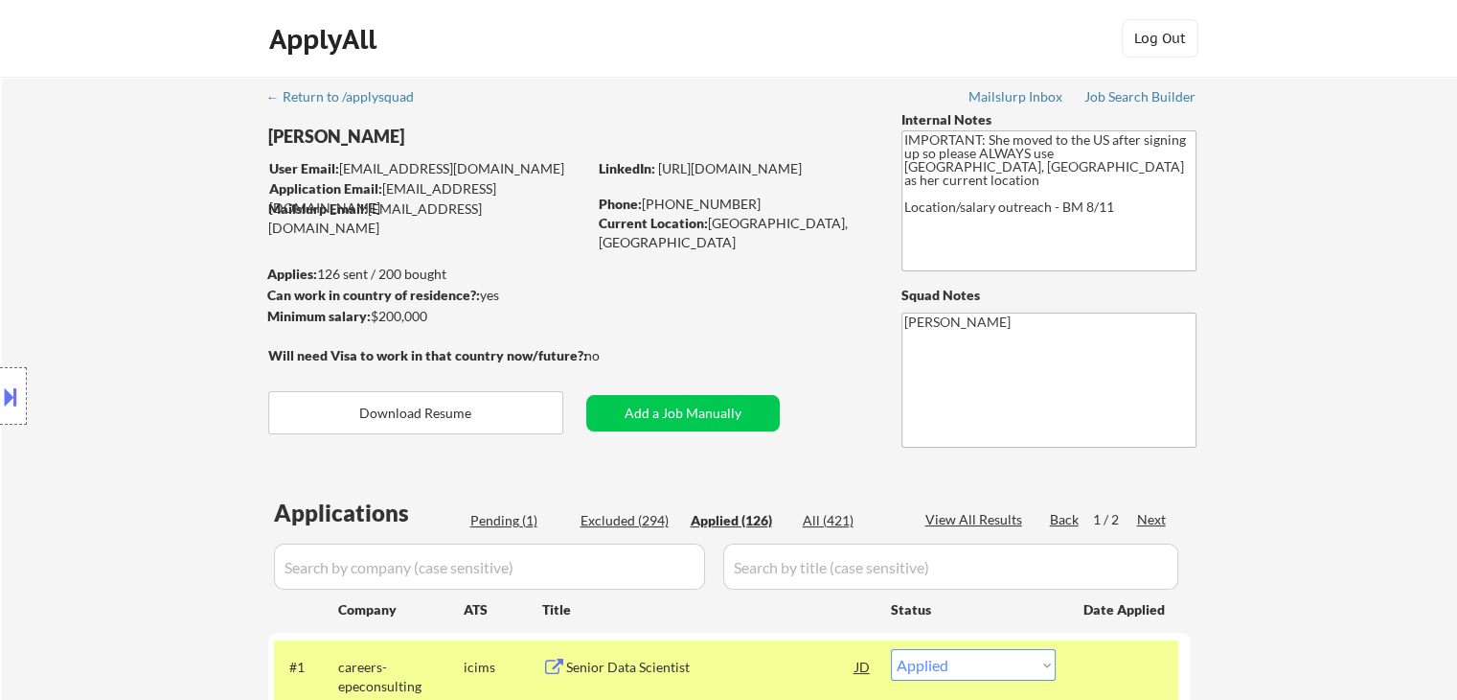
select select ""applied""
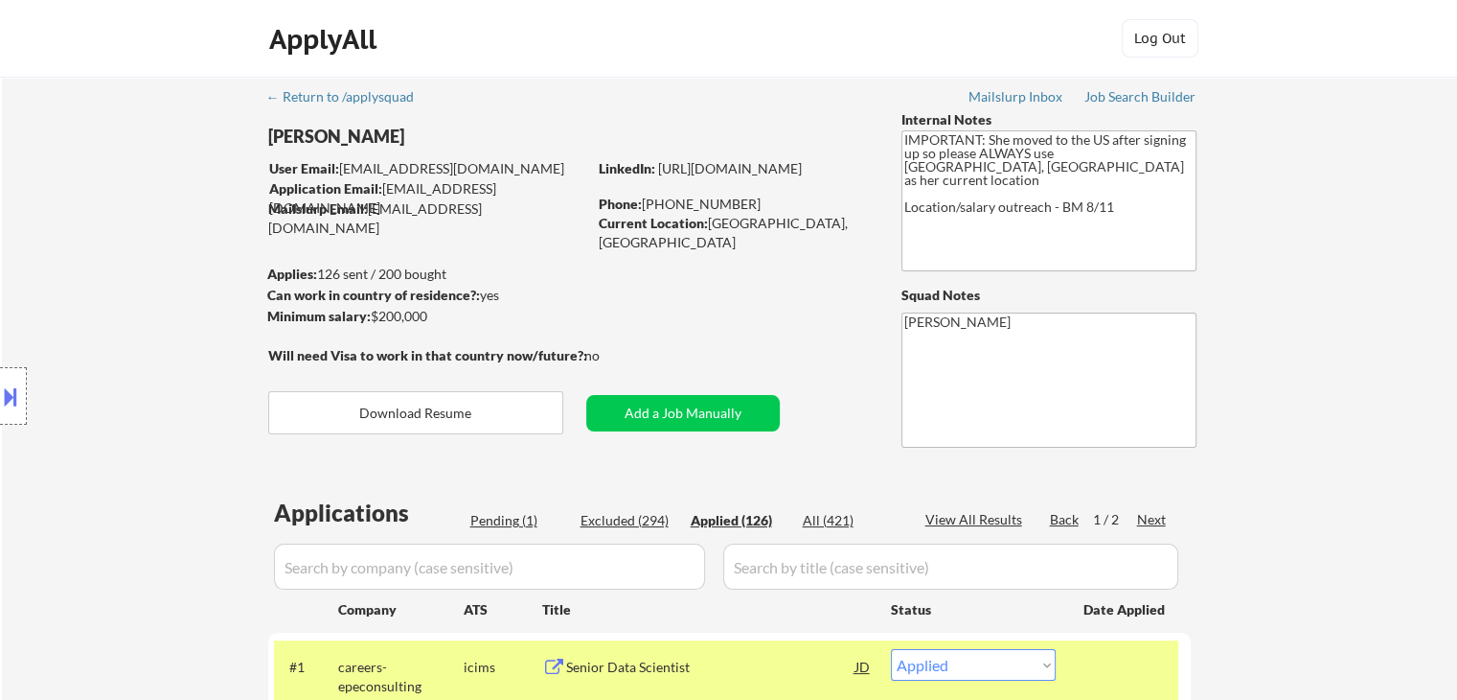
select select ""applied""
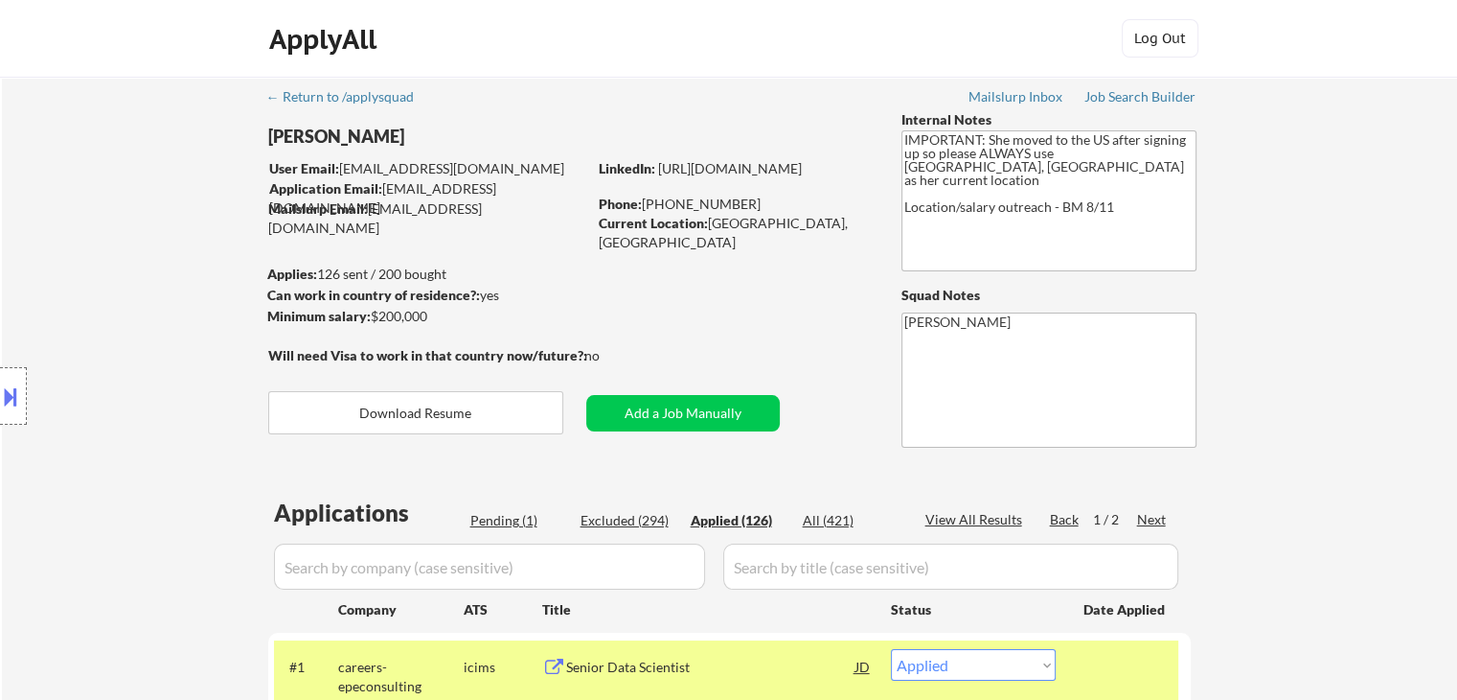
select select ""applied""
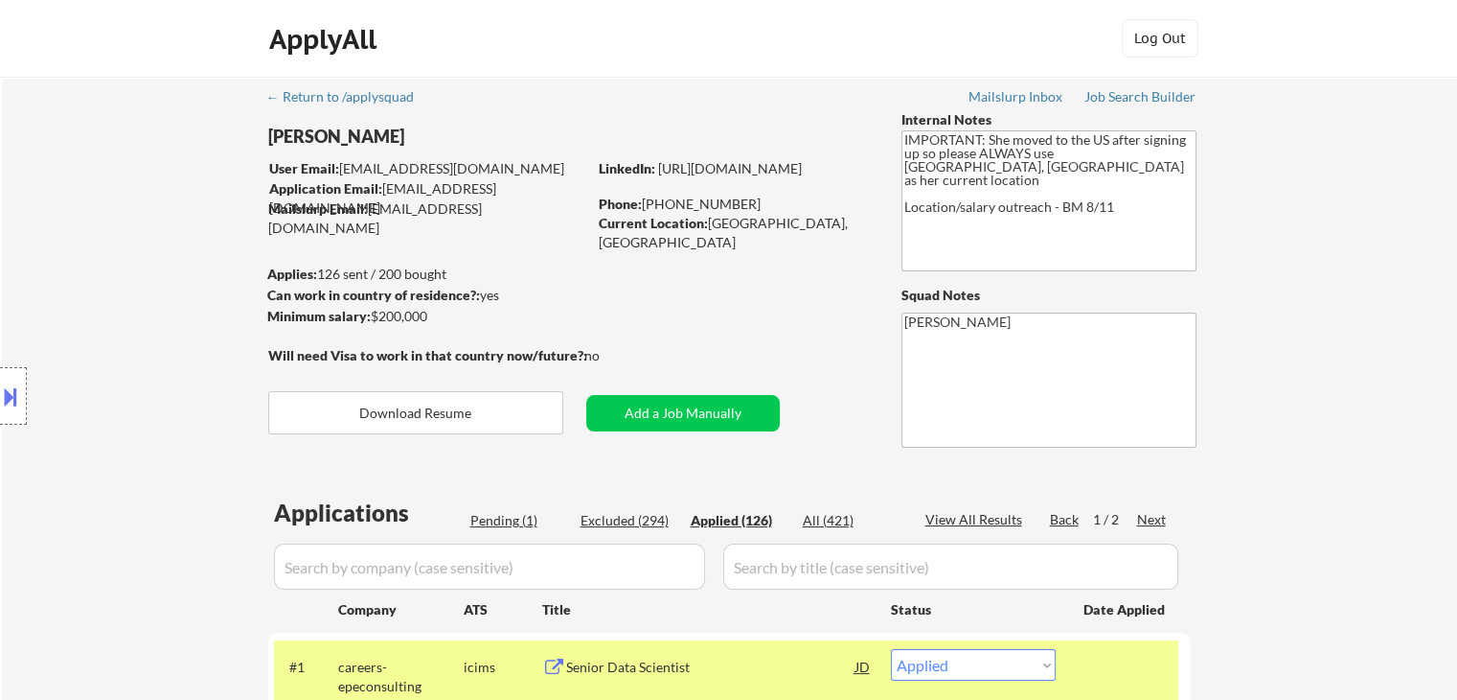
select select ""applied""
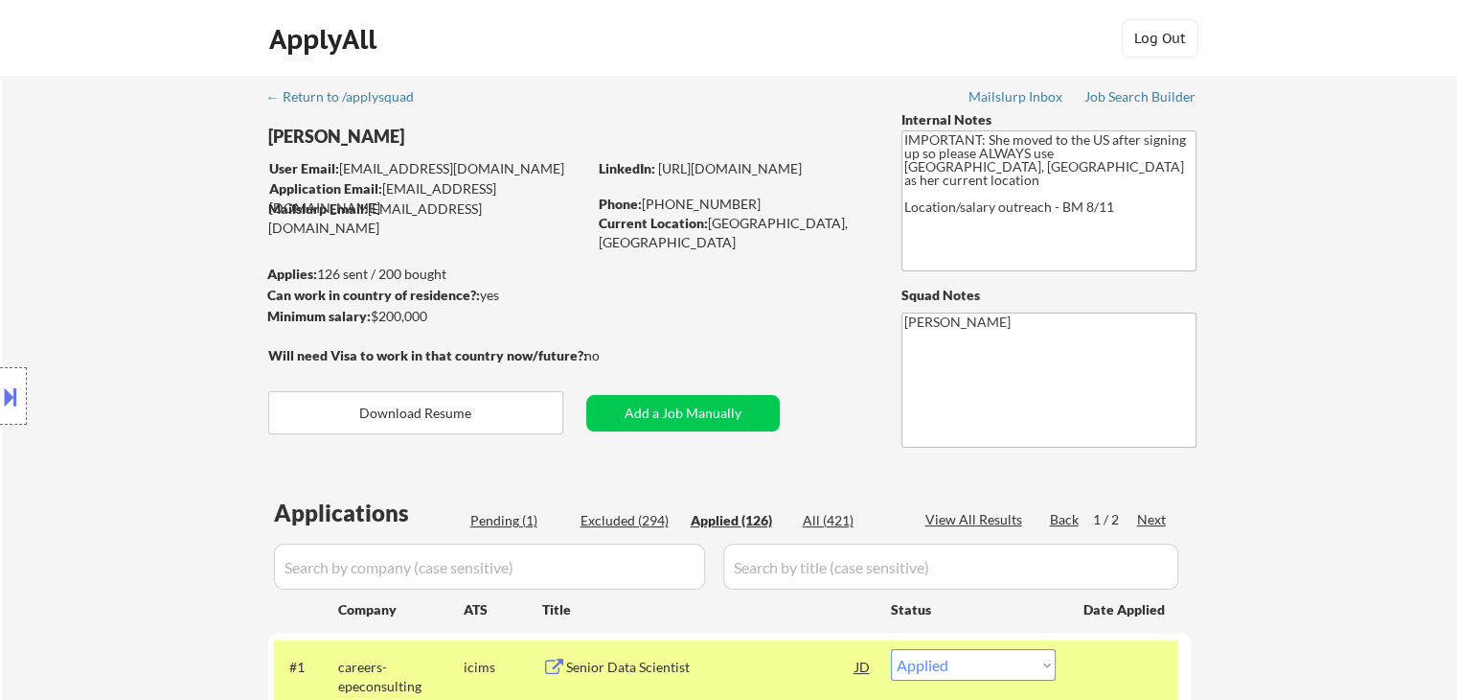
select select ""applied""
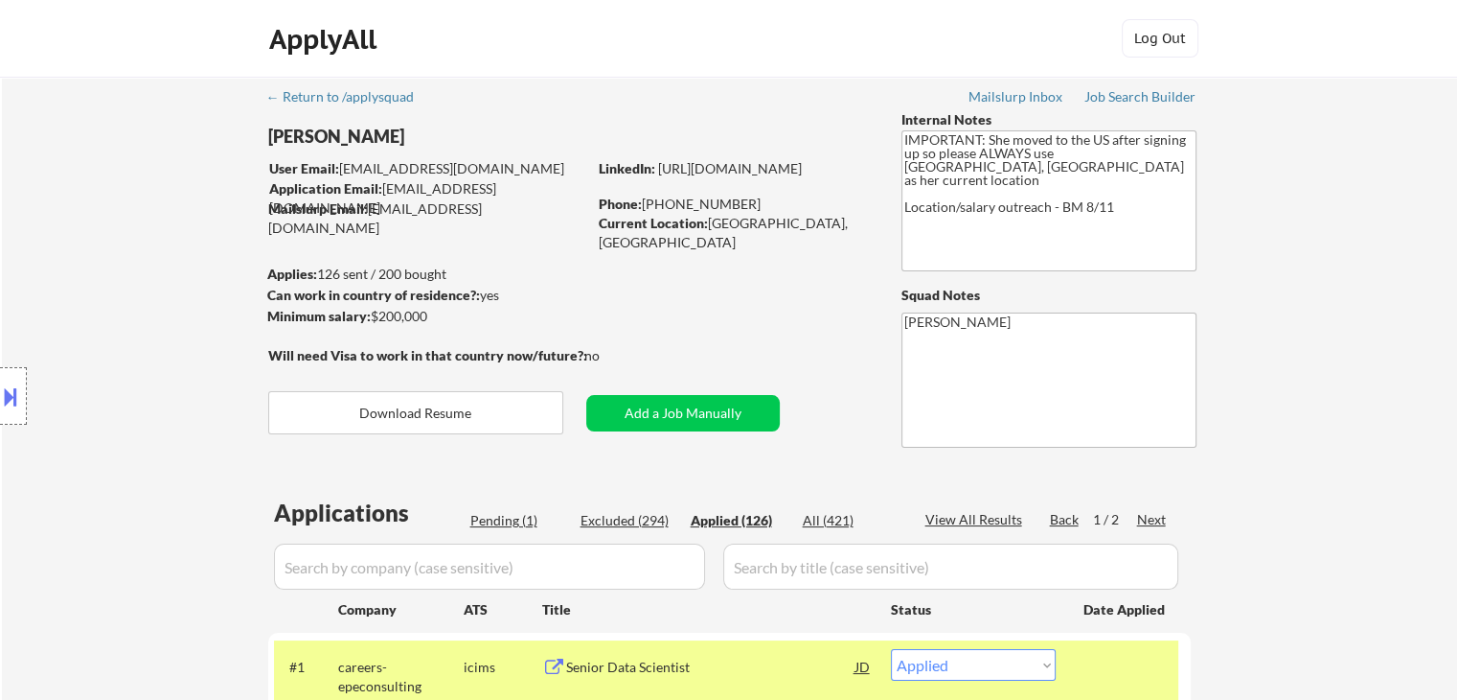
select select ""applied""
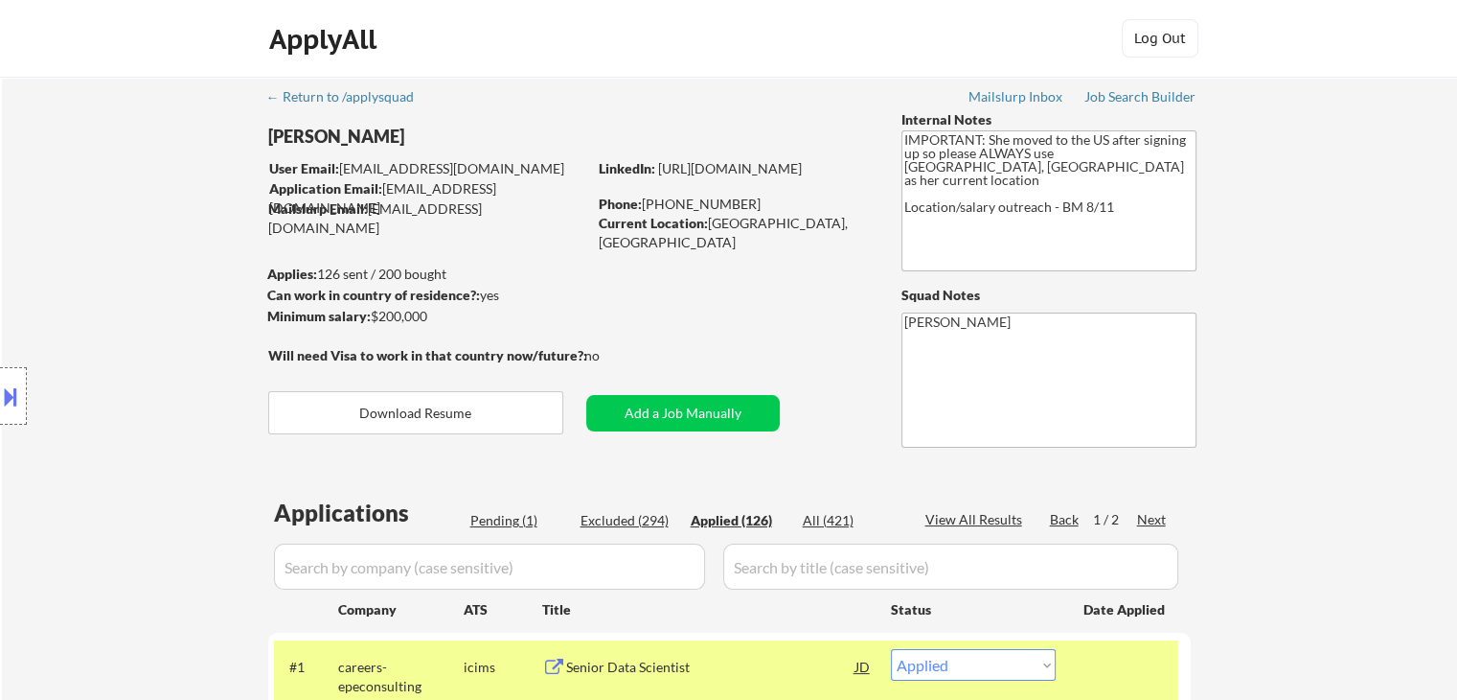
select select ""applied""
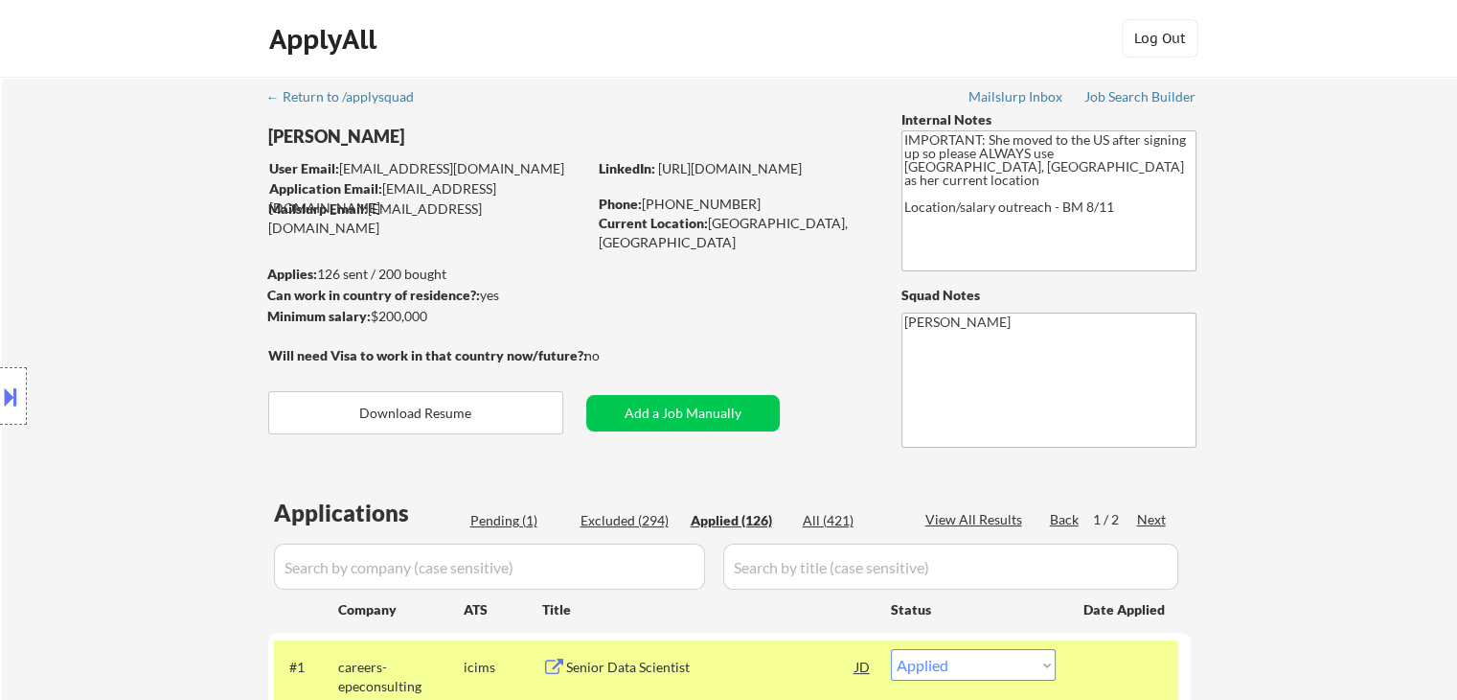
select select ""applied""
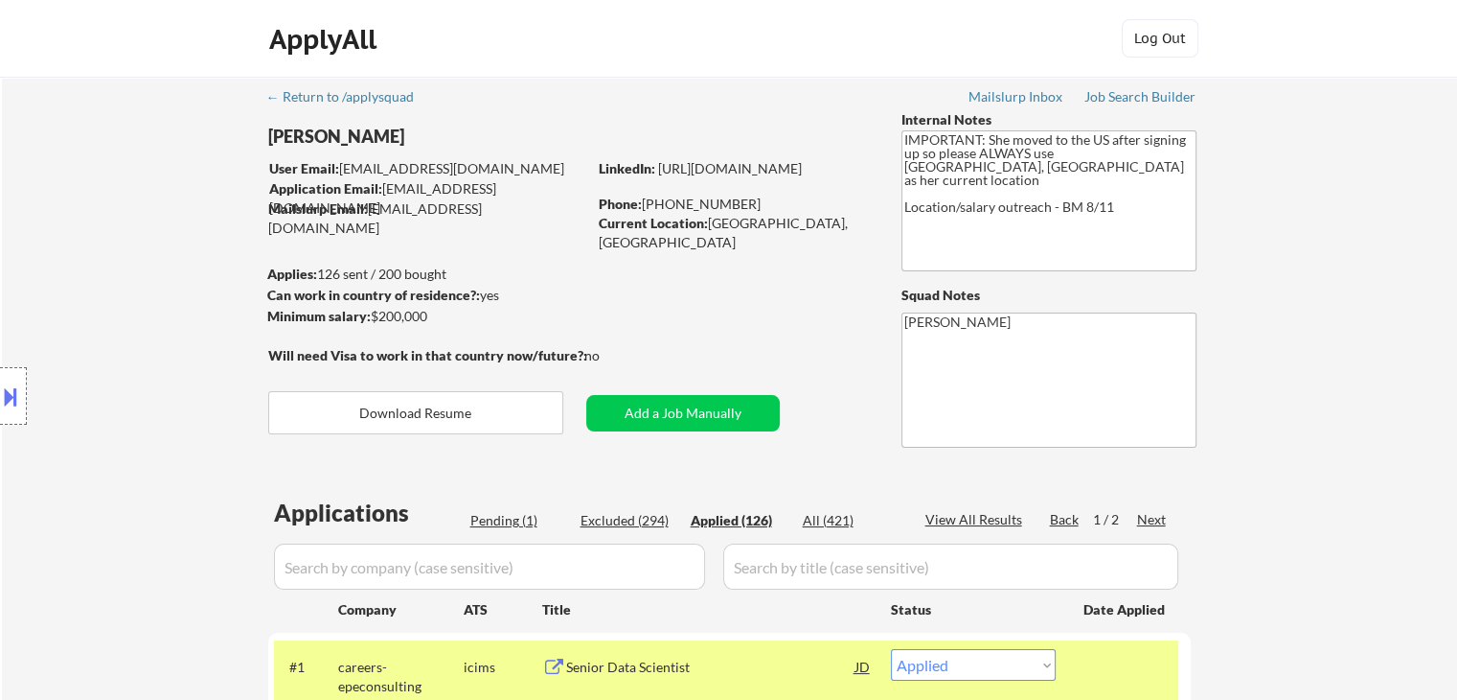
select select ""applied""
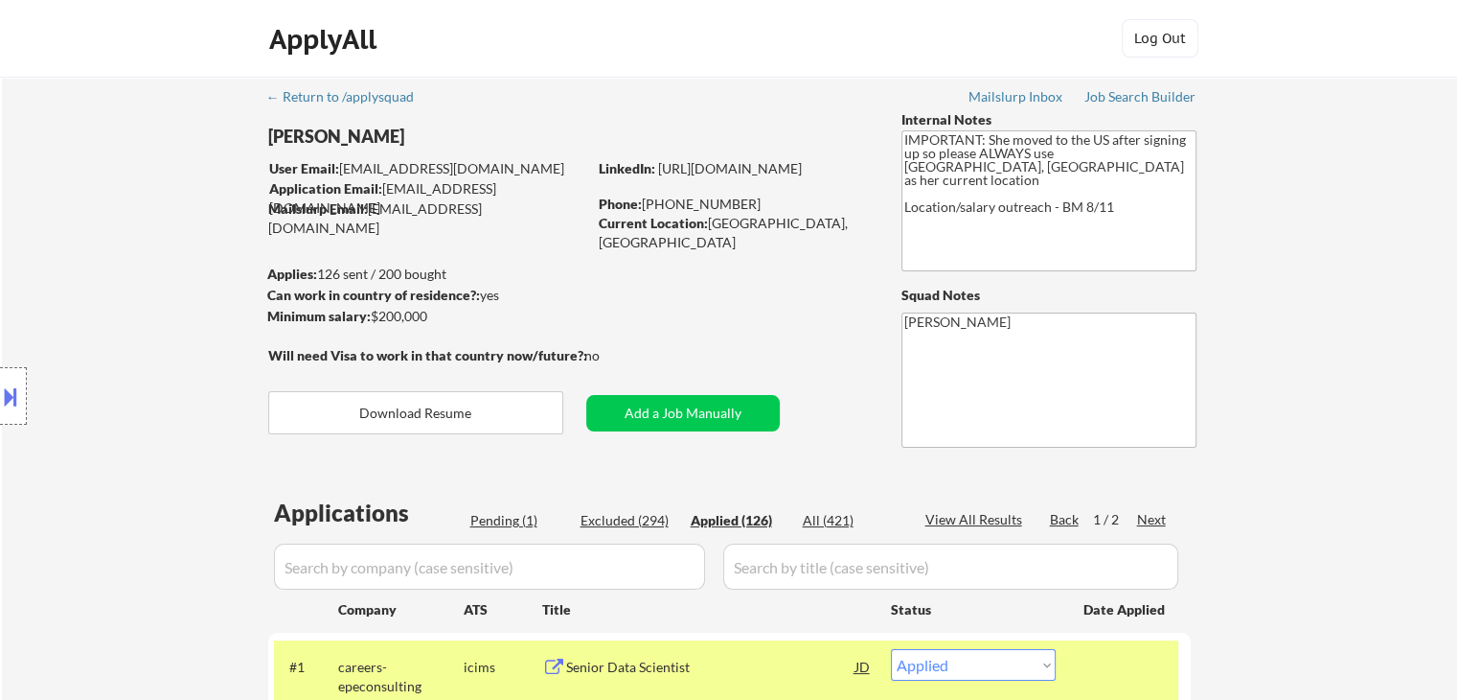
select select ""applied""
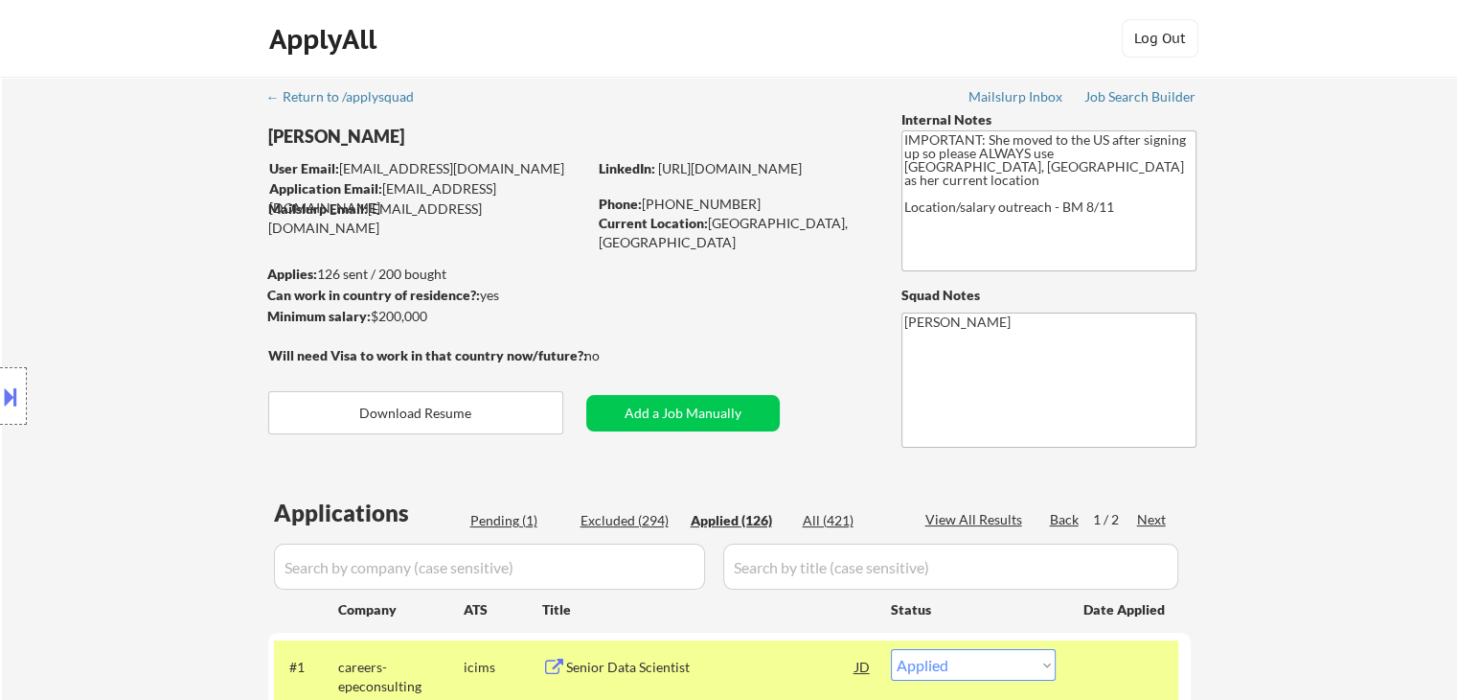
select select ""applied""
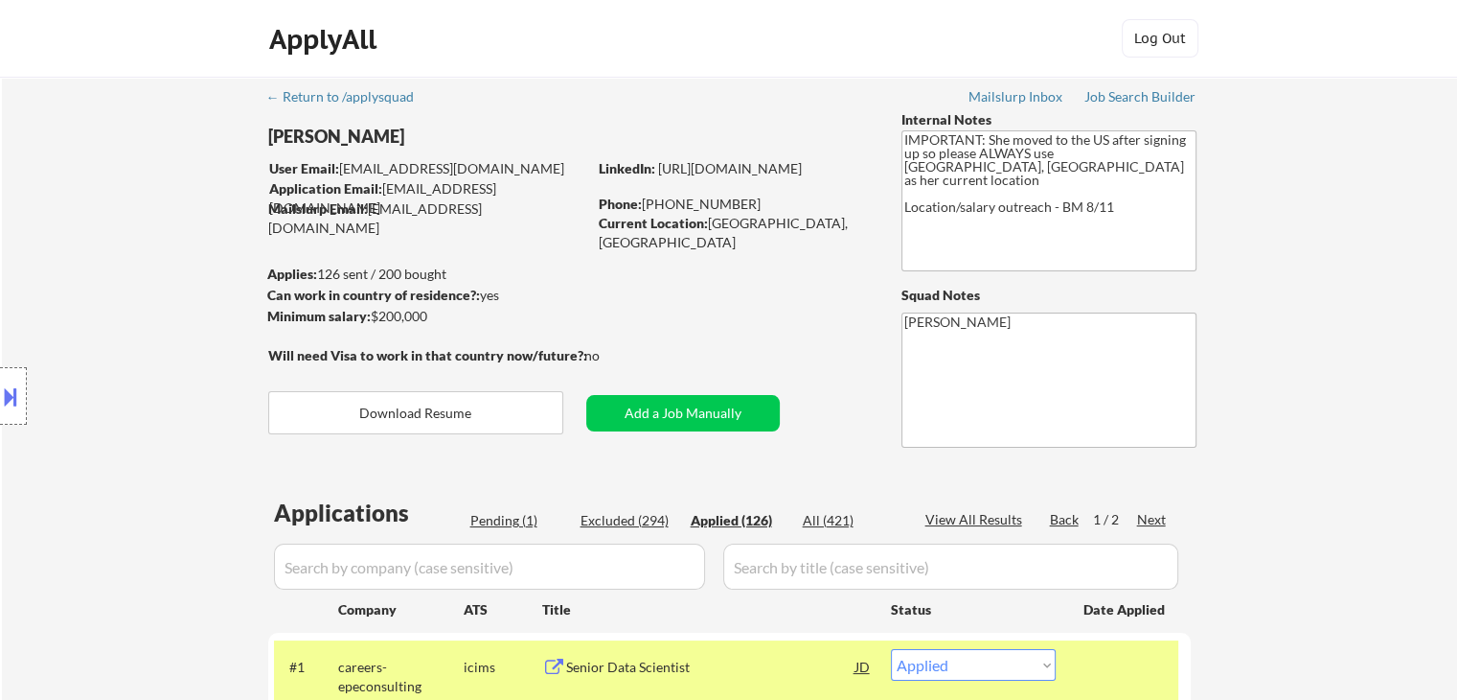
select select ""applied""
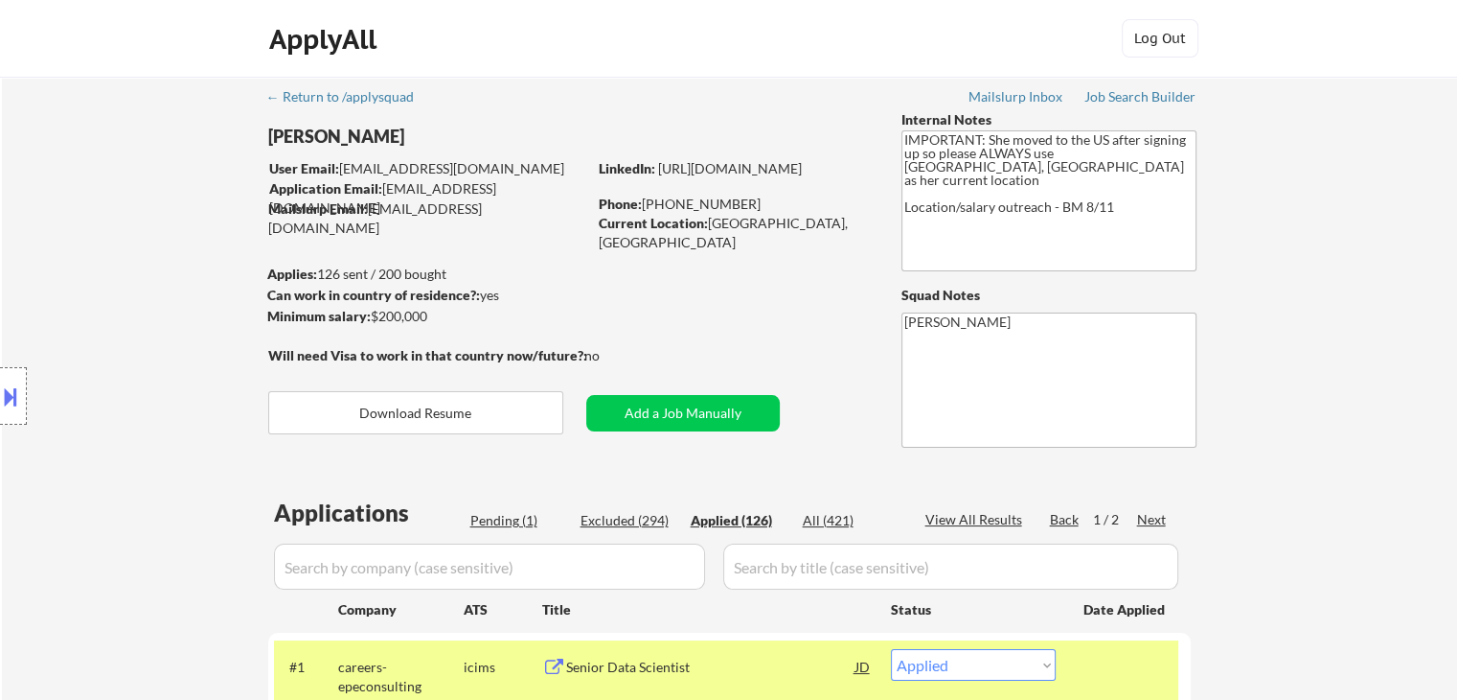
select select ""applied""
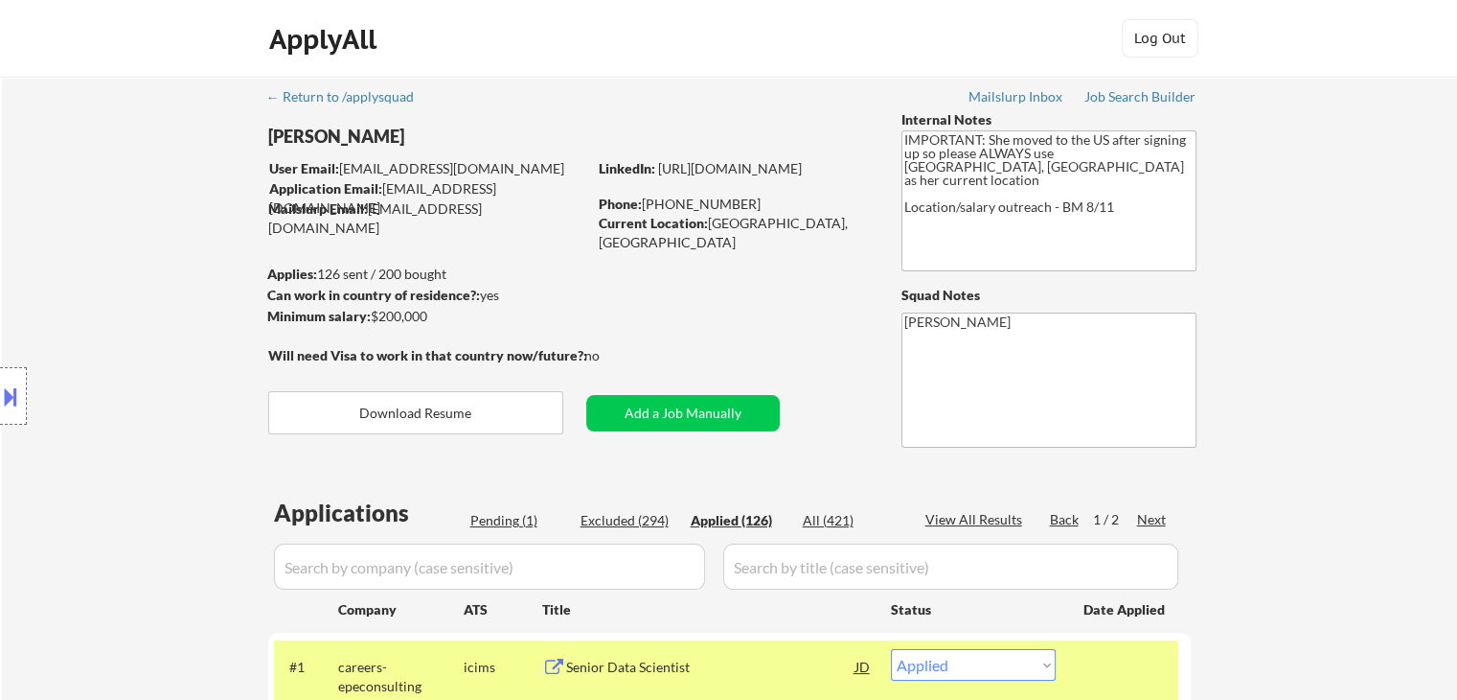
select select ""applied""
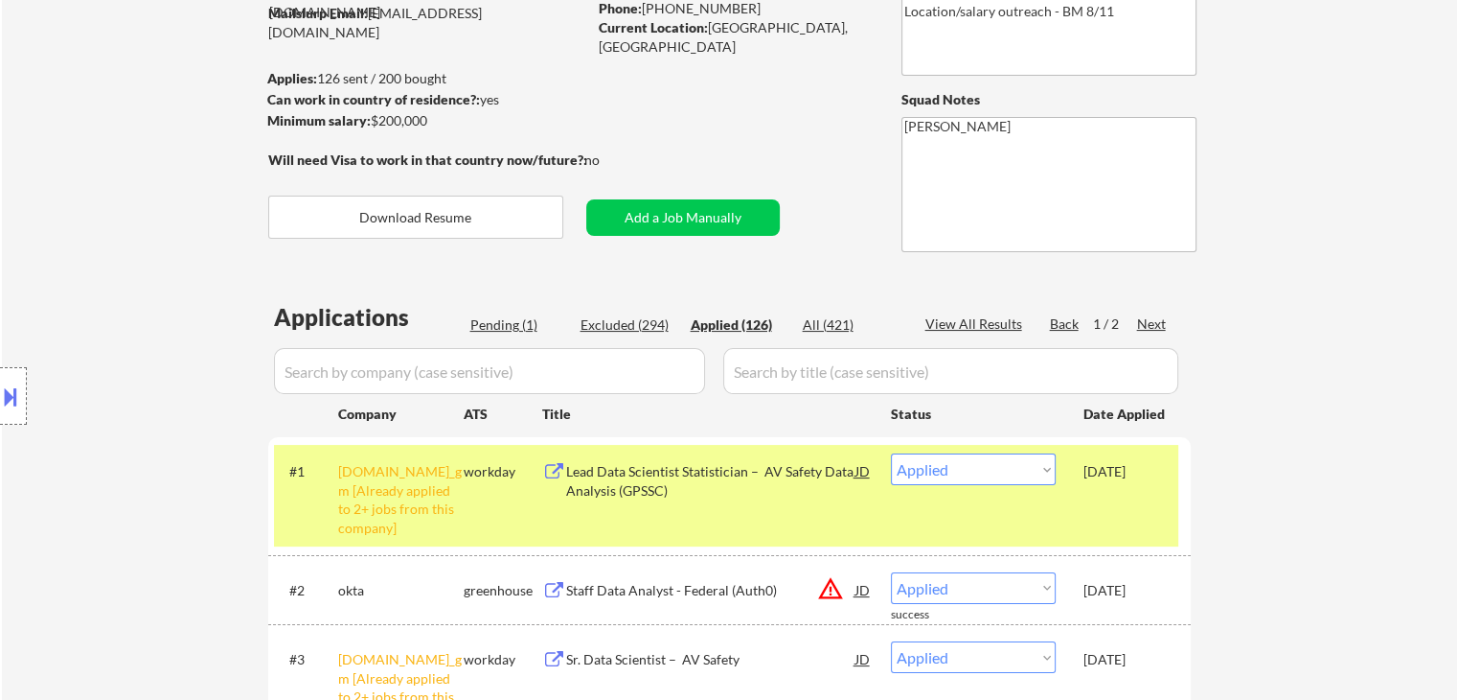
scroll to position [192, 0]
